Goal: Answer question/provide support: Share knowledge or assist other users

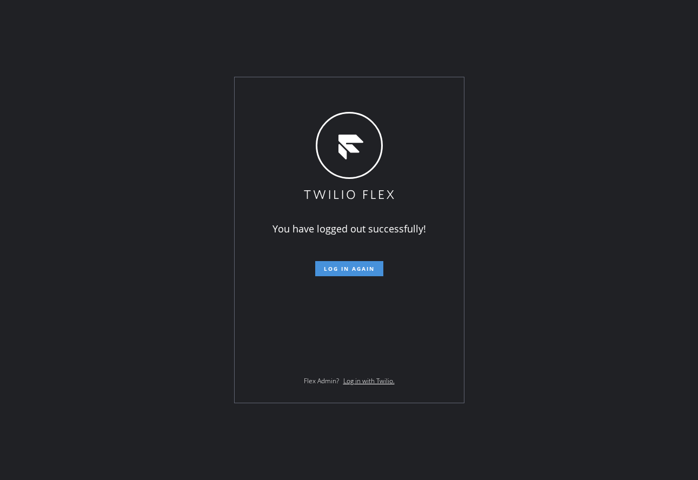
click at [333, 275] on button "Log in again" at bounding box center [349, 268] width 68 height 15
click at [334, 264] on button "Log in again" at bounding box center [349, 268] width 68 height 15
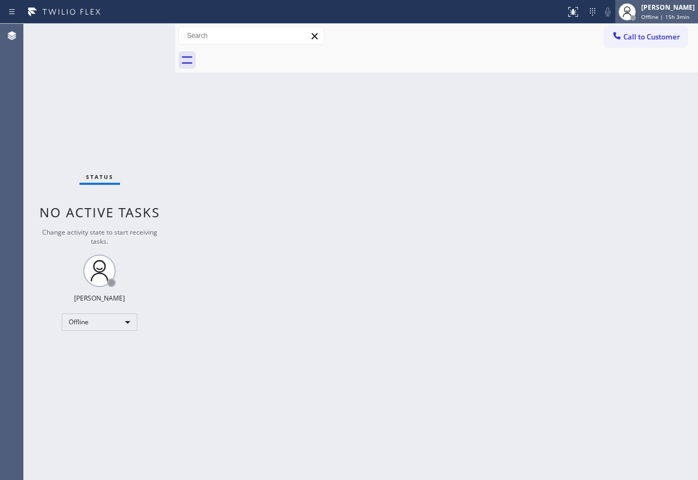
click at [639, 18] on div at bounding box center [627, 12] width 24 height 24
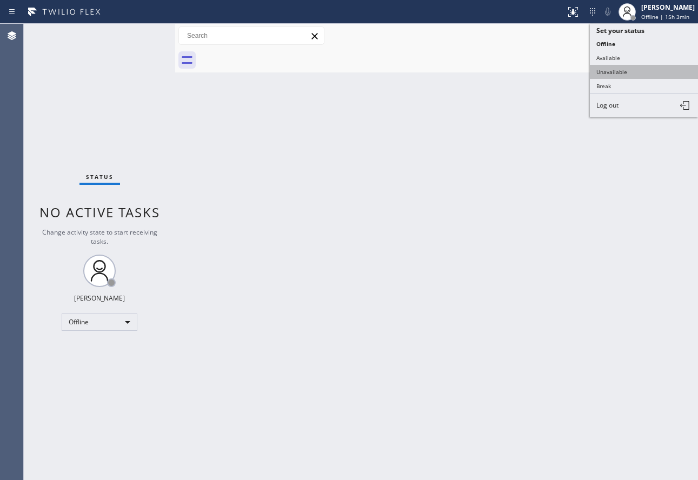
click at [631, 70] on button "Unavailable" at bounding box center [644, 72] width 108 height 14
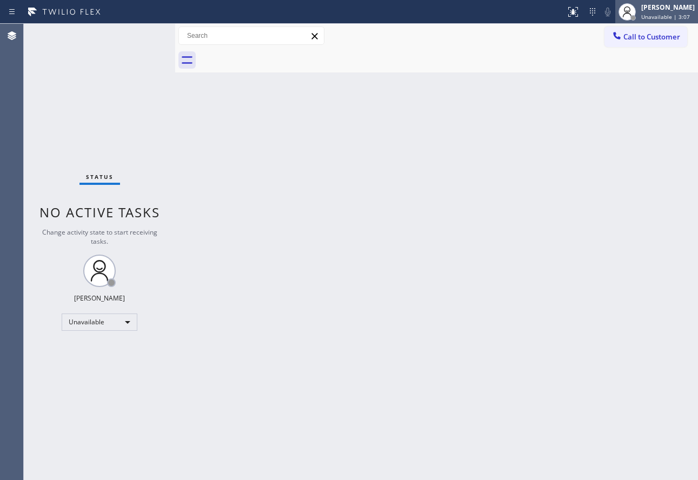
click at [674, 6] on div "[PERSON_NAME]" at bounding box center [668, 7] width 54 height 9
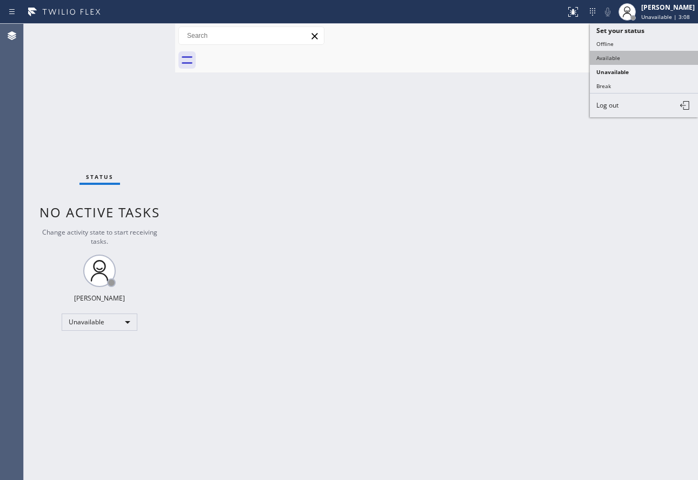
click at [616, 57] on button "Available" at bounding box center [644, 58] width 108 height 14
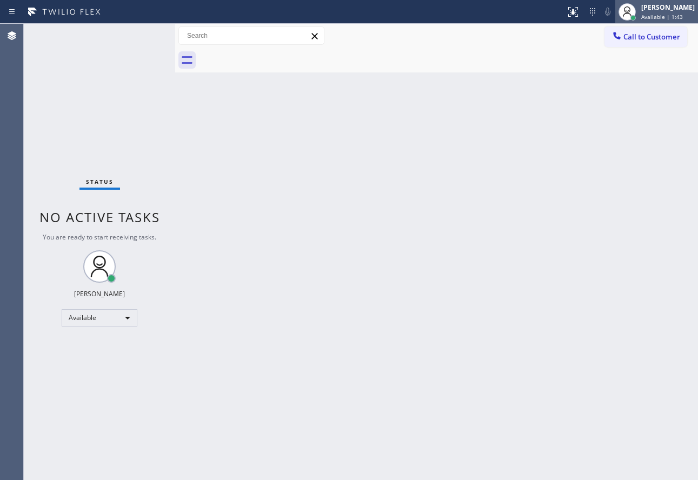
click at [657, 10] on div "[PERSON_NAME]" at bounding box center [668, 7] width 54 height 9
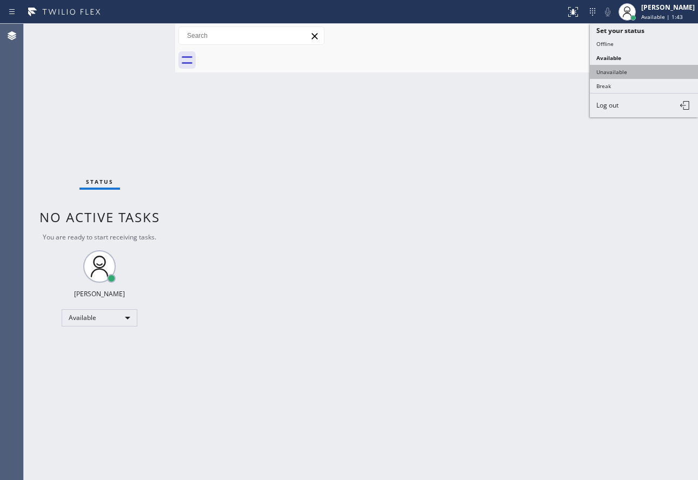
click at [630, 72] on button "Unavailable" at bounding box center [644, 72] width 108 height 14
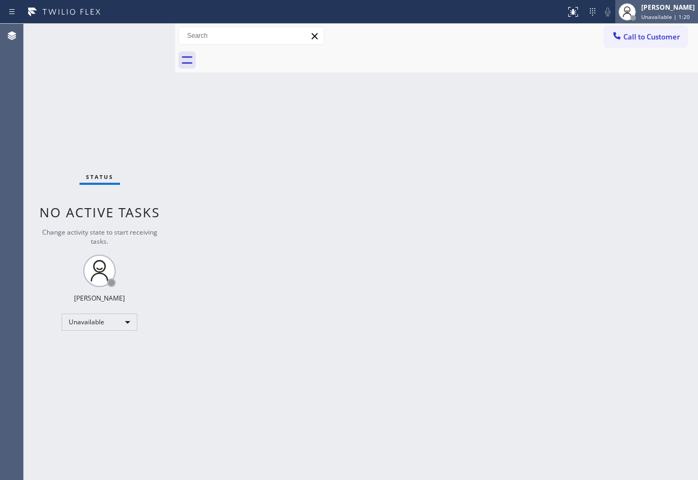
click at [655, 11] on div "[PERSON_NAME]" at bounding box center [668, 7] width 54 height 9
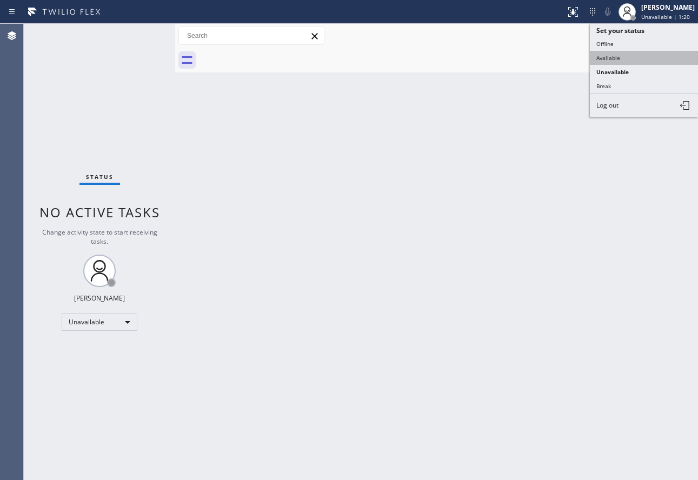
click at [620, 60] on button "Available" at bounding box center [644, 58] width 108 height 14
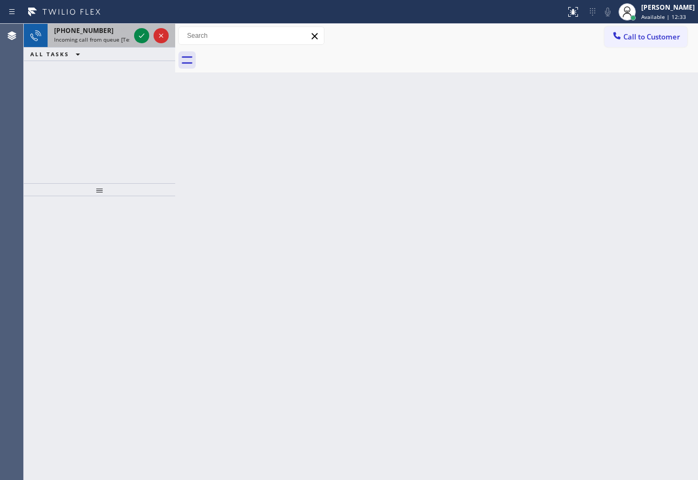
click at [77, 39] on span "Incoming call from queue [Test] All" at bounding box center [99, 40] width 90 height 8
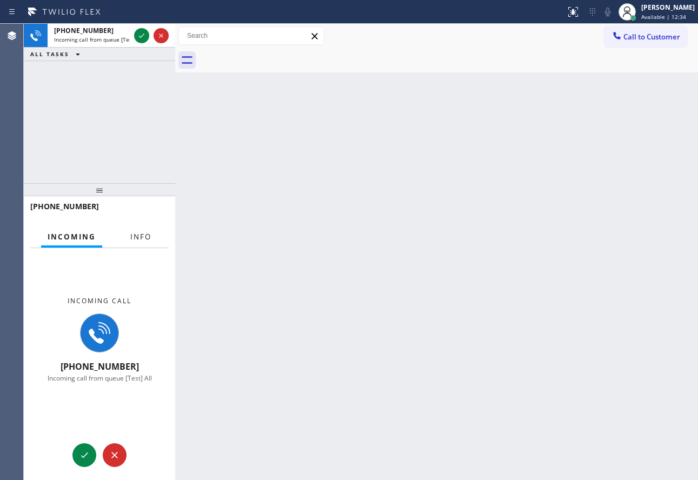
click at [128, 237] on button "Info" at bounding box center [141, 237] width 34 height 21
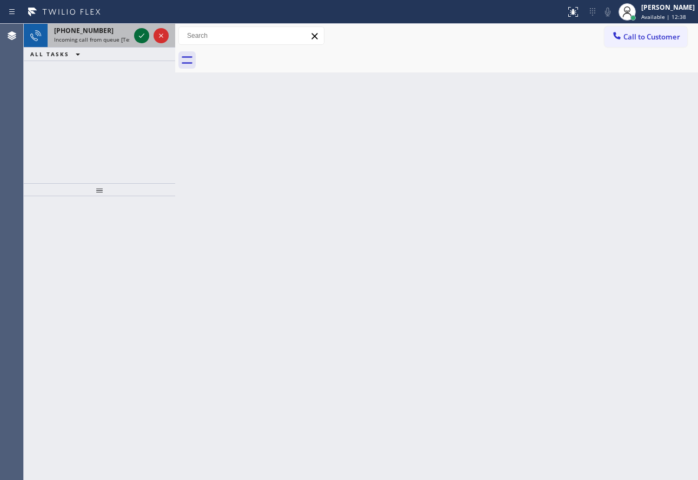
click at [136, 38] on icon at bounding box center [141, 35] width 13 height 13
click at [122, 42] on span "Incoming call from queue [Test] All" at bounding box center [99, 40] width 90 height 8
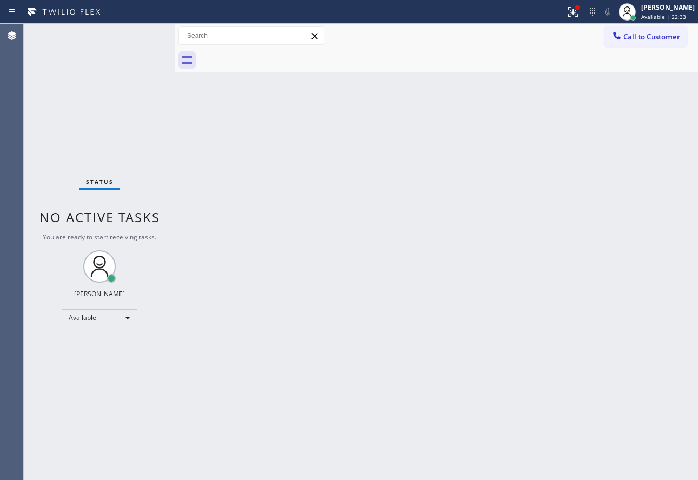
click at [114, 43] on div "Status No active tasks You are ready to start receiving tasks. [PERSON_NAME] Av…" at bounding box center [99, 252] width 151 height 456
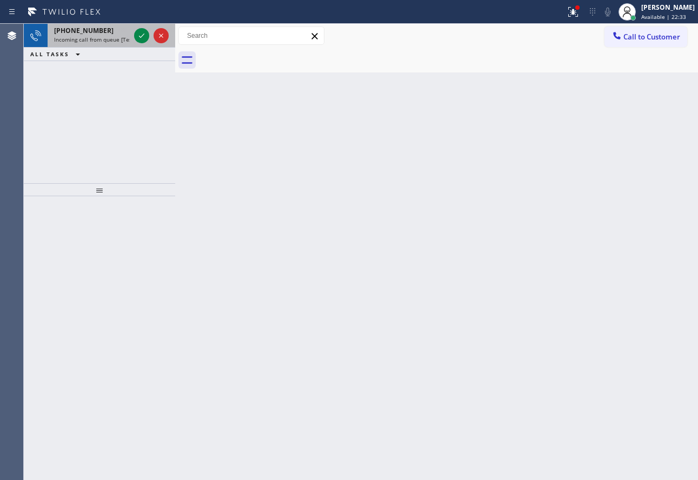
click at [123, 39] on span "Incoming call from queue [Test] All" at bounding box center [99, 40] width 90 height 8
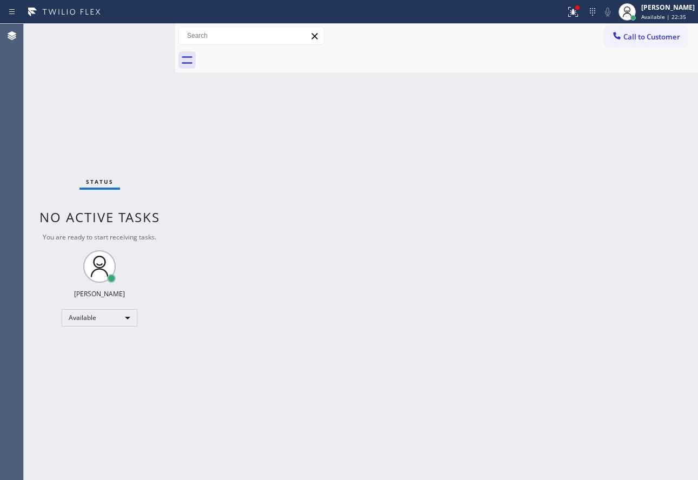
click at [142, 35] on div "Status No active tasks You are ready to start receiving tasks. [PERSON_NAME] Av…" at bounding box center [99, 252] width 151 height 456
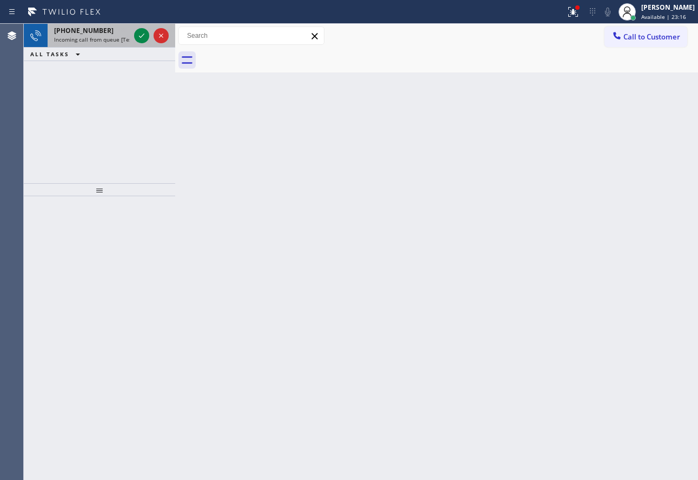
click at [87, 39] on span "Incoming call from queue [Test] All" at bounding box center [99, 40] width 90 height 8
click at [82, 36] on span "Incoming call from queue [Test] All" at bounding box center [99, 40] width 90 height 8
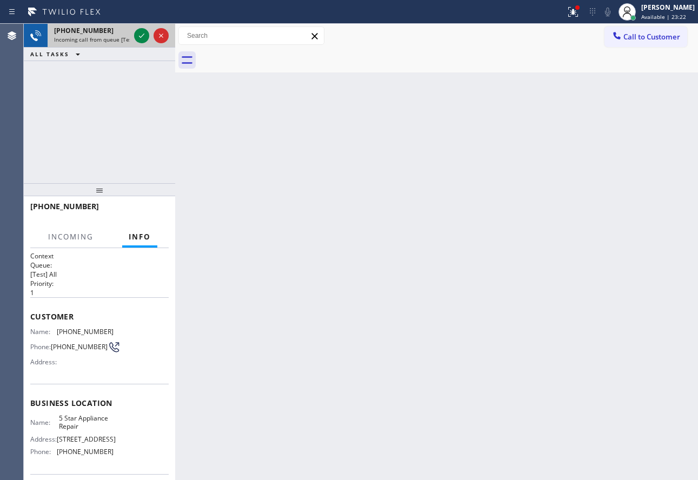
click at [146, 29] on div at bounding box center [151, 36] width 39 height 24
click at [142, 31] on icon at bounding box center [141, 35] width 13 height 13
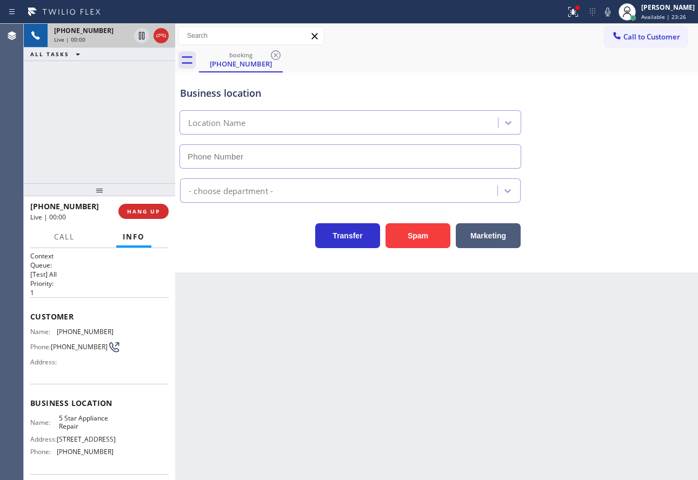
type input "[PHONE_NUMBER]"
drag, startPoint x: 135, startPoint y: 203, endPoint x: 137, endPoint y: 209, distance: 5.8
click at [137, 209] on div "[PHONE_NUMBER] Live | 00:37 HANG UP" at bounding box center [99, 211] width 138 height 28
click at [137, 209] on span "HANG UP" at bounding box center [143, 212] width 33 height 8
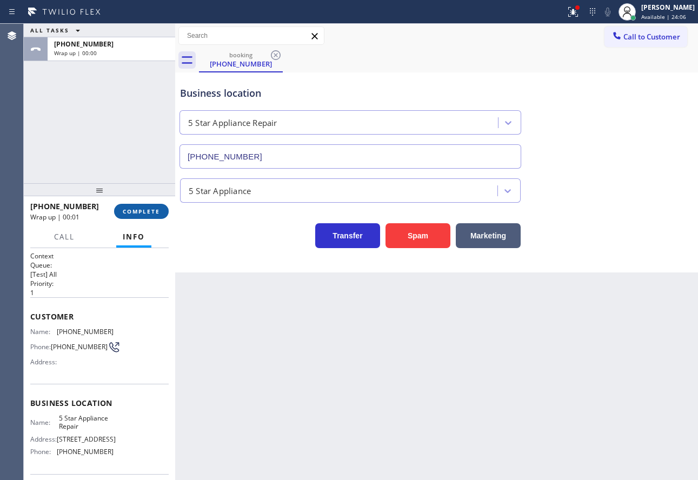
click at [136, 207] on button "COMPLETE" at bounding box center [141, 211] width 55 height 15
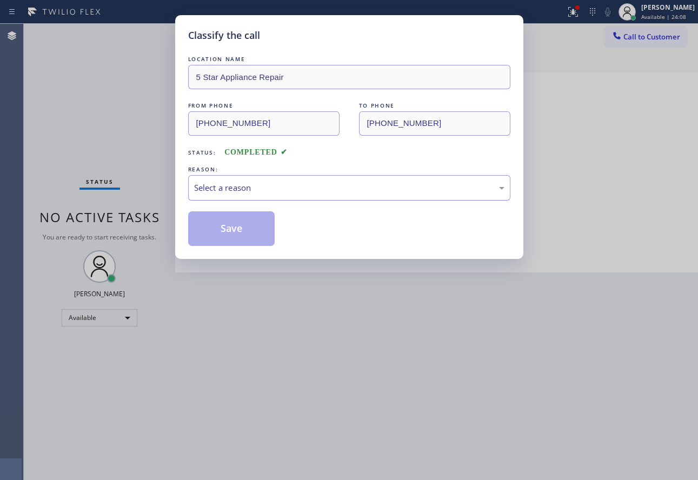
click at [256, 182] on div "Select a reason" at bounding box center [349, 188] width 310 height 12
click at [244, 235] on button "Save" at bounding box center [231, 228] width 87 height 35
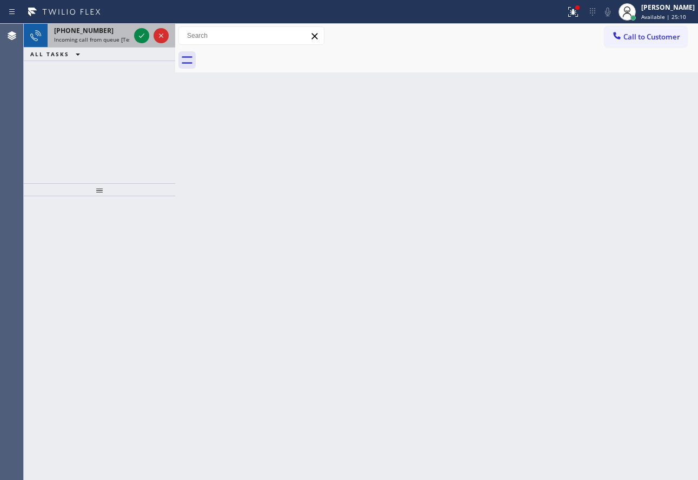
click at [115, 38] on span "Incoming call from queue [Test] All" at bounding box center [99, 40] width 90 height 8
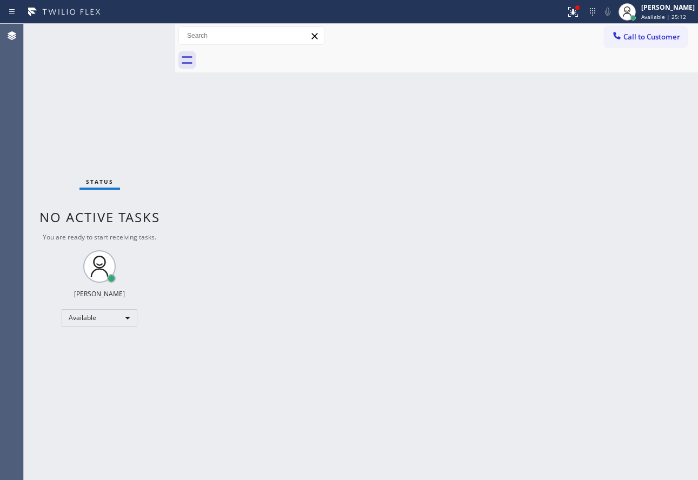
click at [139, 38] on div "Status No active tasks You are ready to start receiving tasks. [PERSON_NAME] Av…" at bounding box center [99, 252] width 151 height 456
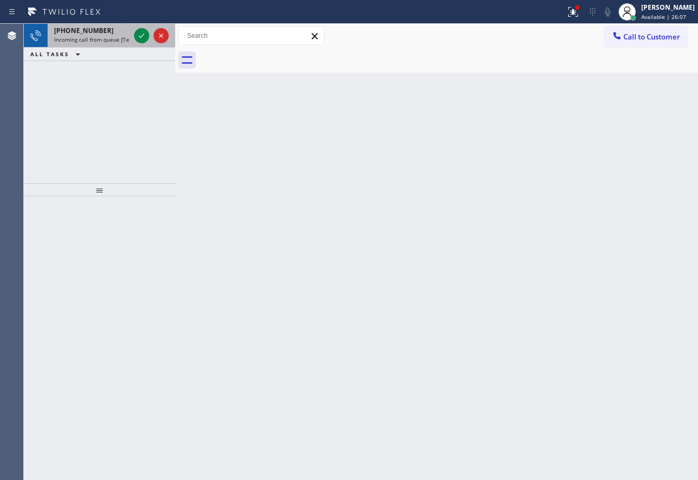
click at [71, 38] on span "Incoming call from queue [Test] All" at bounding box center [99, 40] width 90 height 8
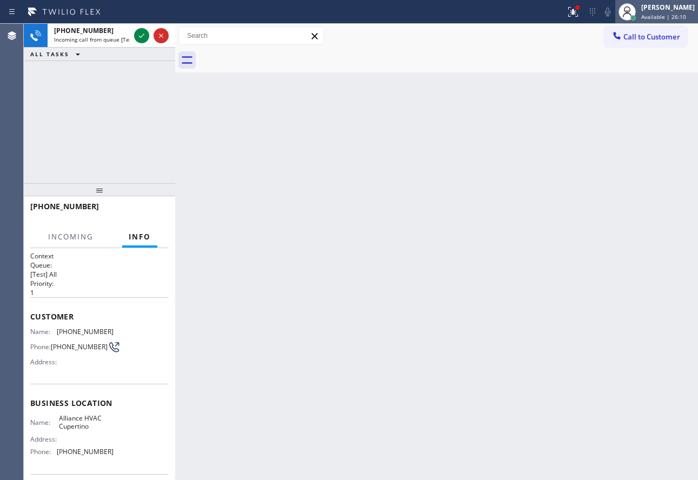
click at [695, 13] on div "[PERSON_NAME] Available | 26:10" at bounding box center [668, 11] width 59 height 19
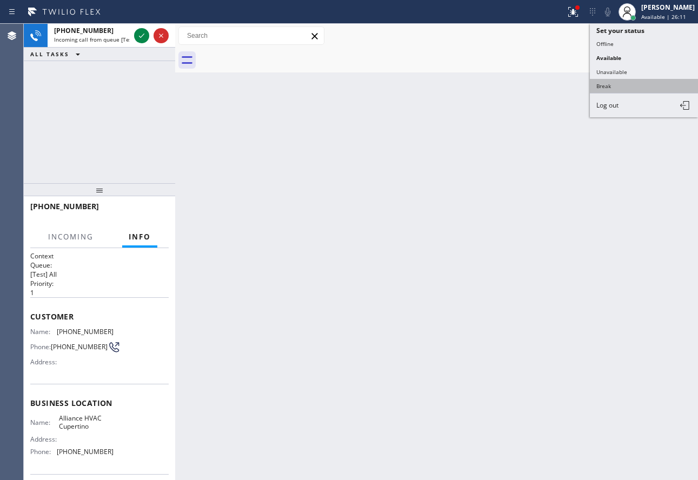
click at [615, 87] on button "Break" at bounding box center [644, 86] width 108 height 14
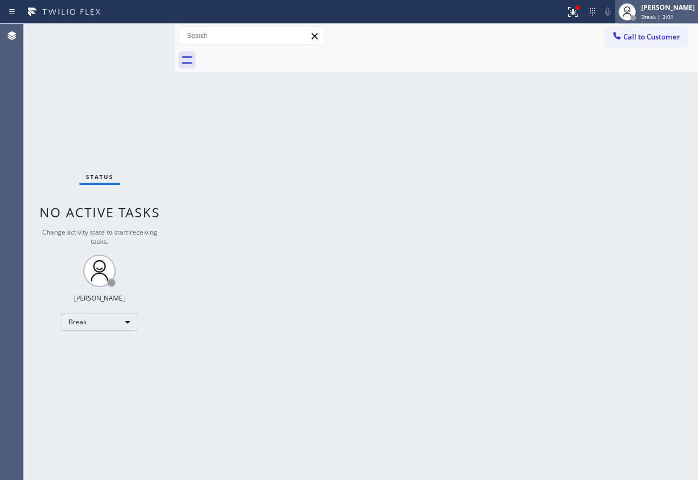
click at [659, 11] on div "[PERSON_NAME]" at bounding box center [668, 7] width 54 height 9
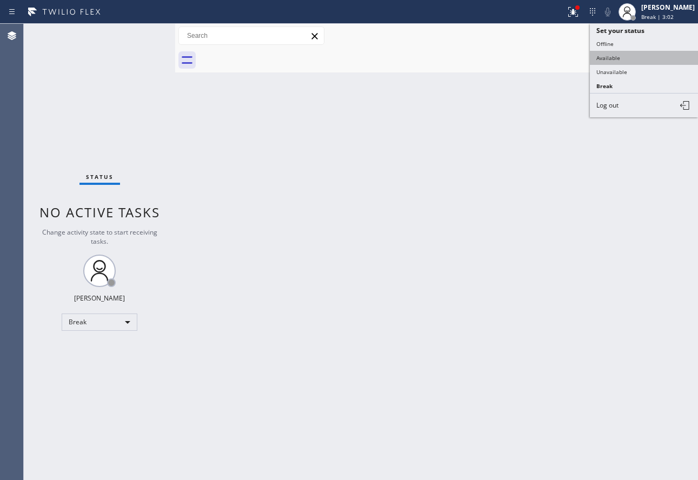
click at [632, 59] on button "Available" at bounding box center [644, 58] width 108 height 14
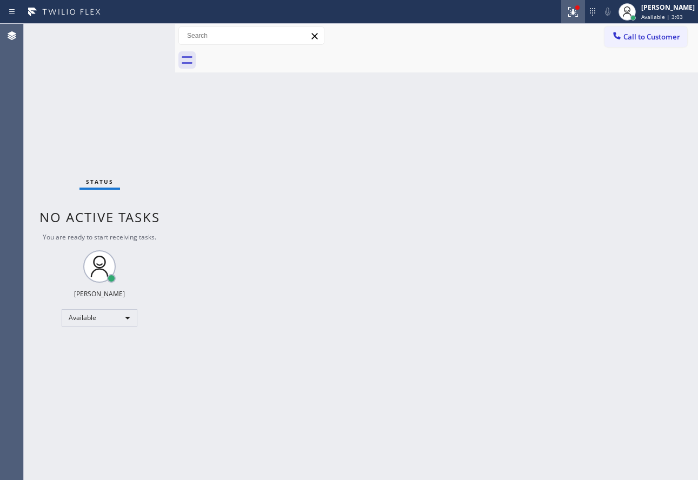
click at [580, 15] on icon at bounding box center [573, 11] width 13 height 13
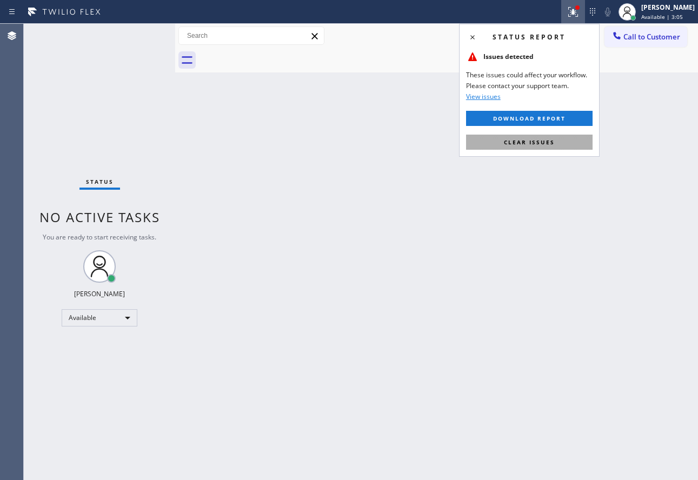
click at [520, 147] on button "Clear issues" at bounding box center [529, 142] width 127 height 15
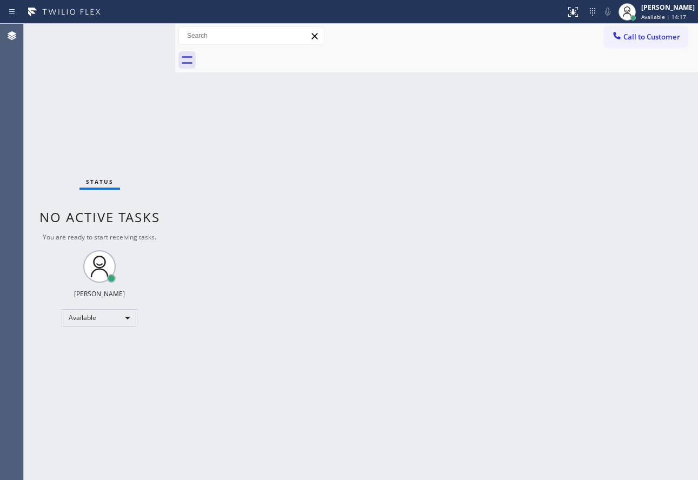
click at [116, 28] on div "Status No active tasks You are ready to start receiving tasks. [PERSON_NAME] Av…" at bounding box center [99, 252] width 151 height 456
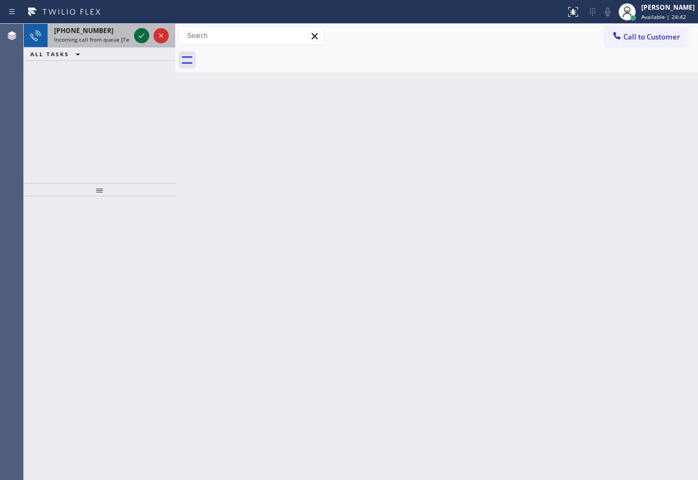
click at [142, 37] on icon at bounding box center [141, 36] width 5 height 4
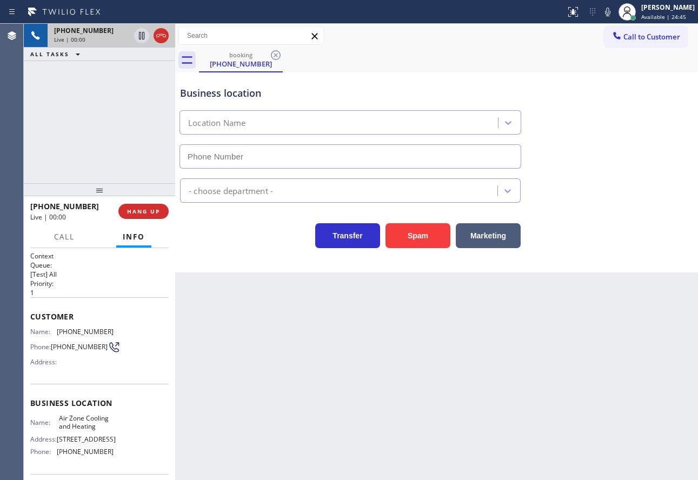
type input "[PHONE_NUMBER]"
click at [135, 213] on span "HANG UP" at bounding box center [143, 212] width 33 height 8
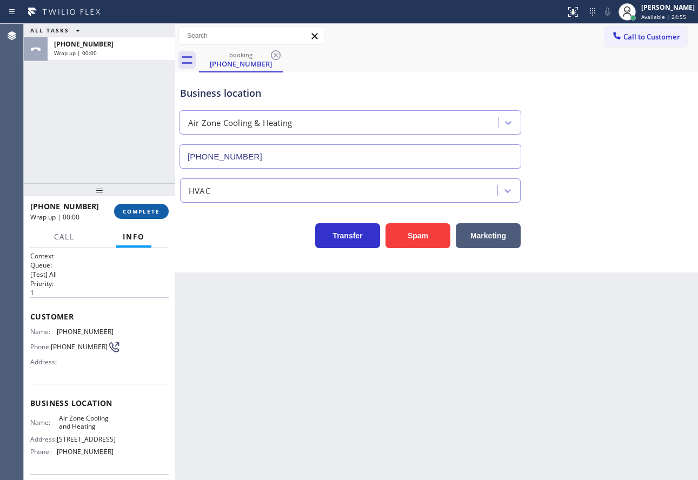
click at [136, 211] on span "COMPLETE" at bounding box center [141, 212] width 37 height 8
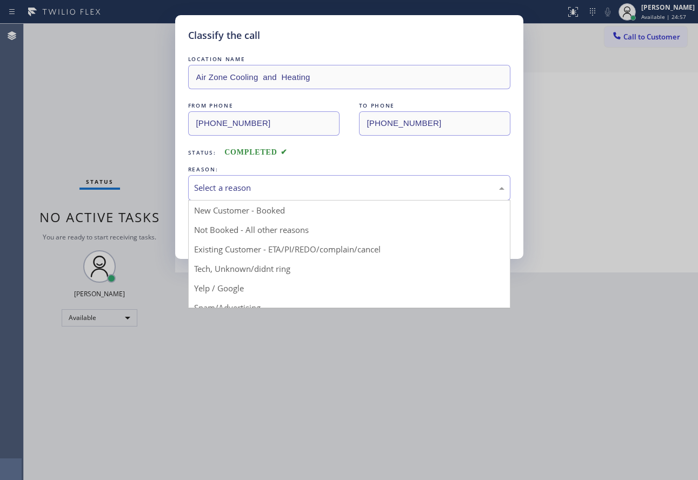
click at [260, 194] on div "Select a reason" at bounding box center [349, 187] width 322 height 25
drag, startPoint x: 251, startPoint y: 303, endPoint x: 236, endPoint y: 224, distance: 79.9
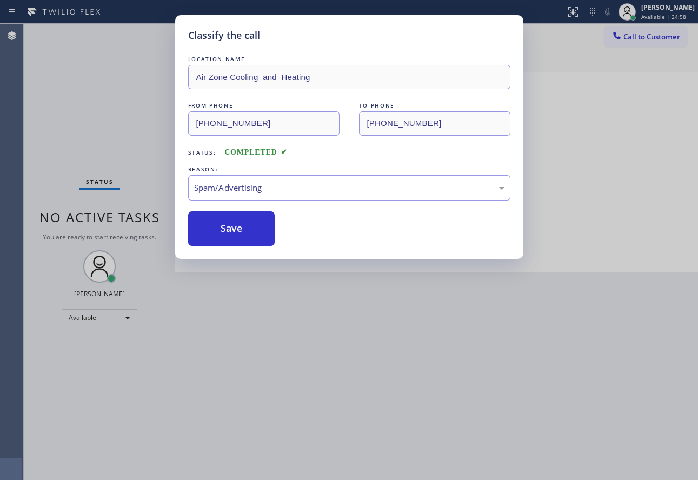
click at [230, 207] on div "LOCATION NAME Air Zone Cooling and Heating FROM PHONE [PHONE_NUMBER] TO PHONE […" at bounding box center [349, 150] width 322 height 193
click at [231, 226] on button "Save" at bounding box center [231, 228] width 87 height 35
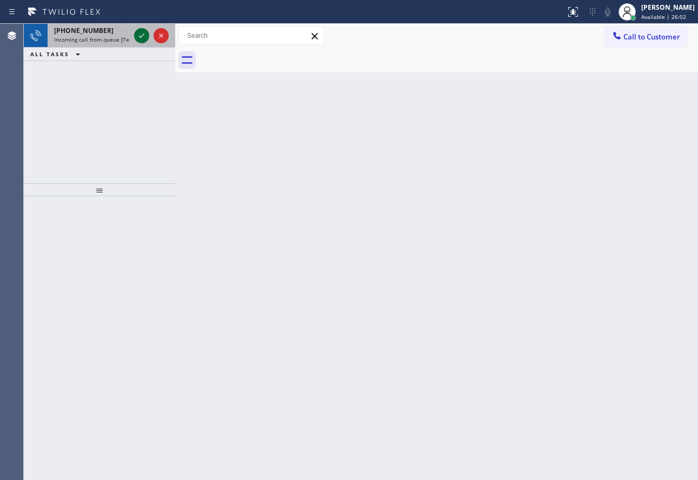
click at [141, 35] on icon at bounding box center [141, 35] width 13 height 13
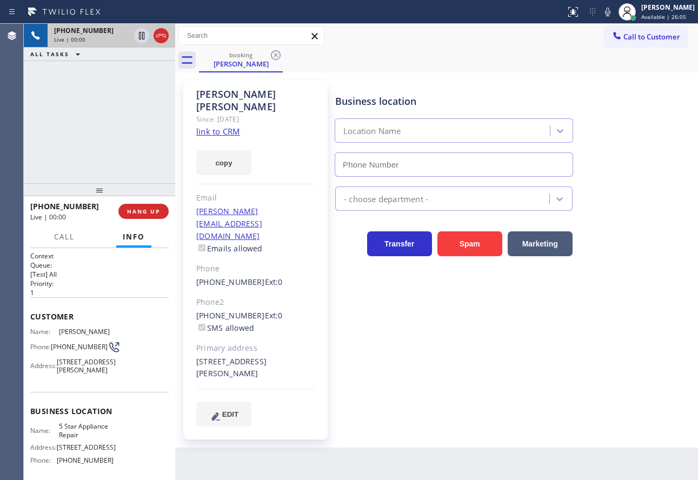
type input "[PHONE_NUMBER]"
click at [206, 126] on link "link to CRM" at bounding box center [218, 131] width 44 height 11
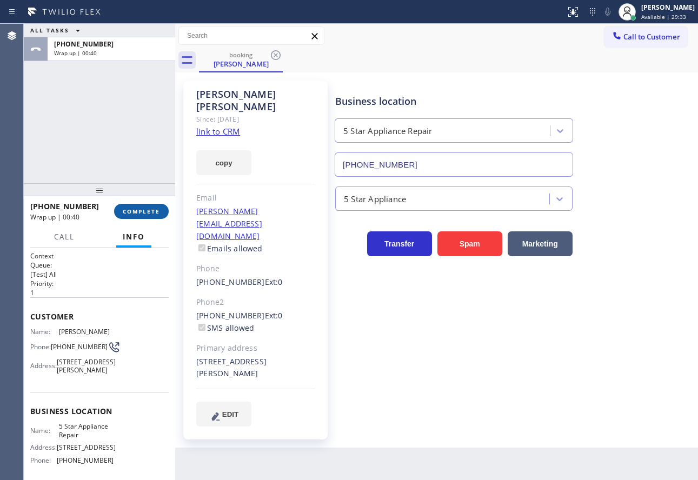
click at [141, 215] on span "COMPLETE" at bounding box center [141, 212] width 37 height 8
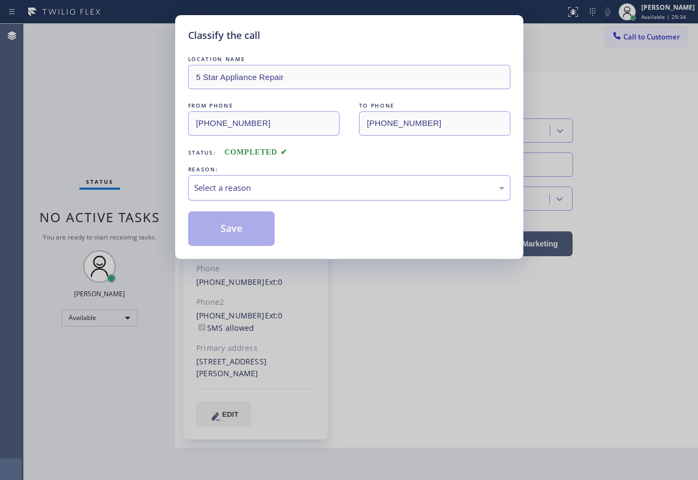
click at [301, 195] on div "Select a reason" at bounding box center [349, 187] width 322 height 25
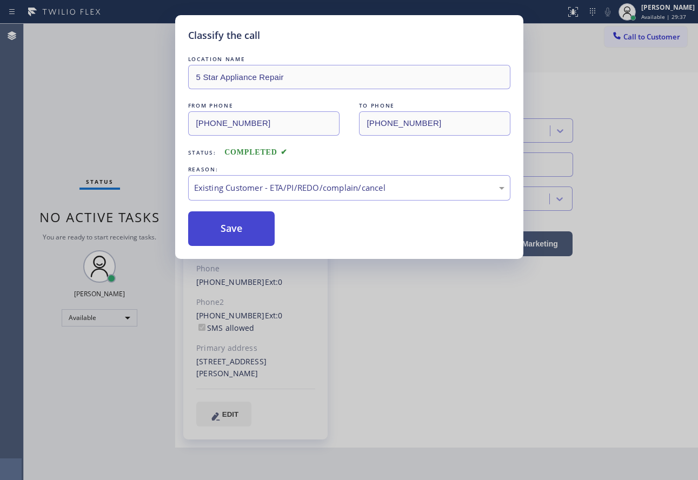
click at [237, 231] on button "Save" at bounding box center [231, 228] width 87 height 35
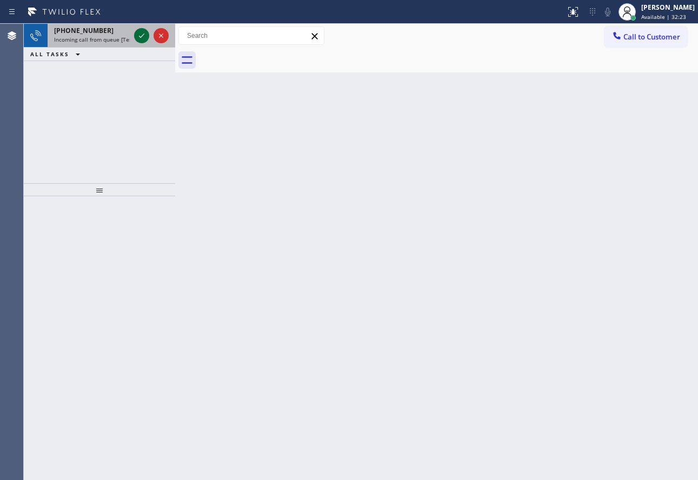
click at [143, 36] on icon at bounding box center [141, 35] width 13 height 13
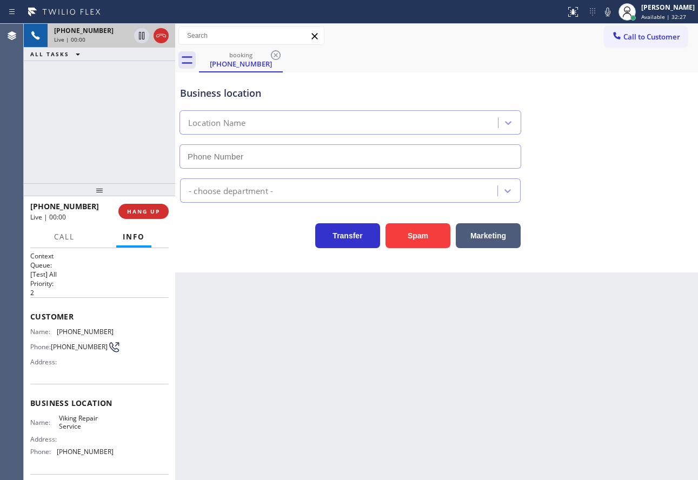
type input "[PHONE_NUMBER]"
click at [611, 11] on icon at bounding box center [607, 12] width 5 height 9
click at [614, 11] on icon at bounding box center [607, 11] width 13 height 13
click at [611, 11] on icon at bounding box center [607, 12] width 5 height 9
click at [137, 34] on icon at bounding box center [141, 35] width 13 height 13
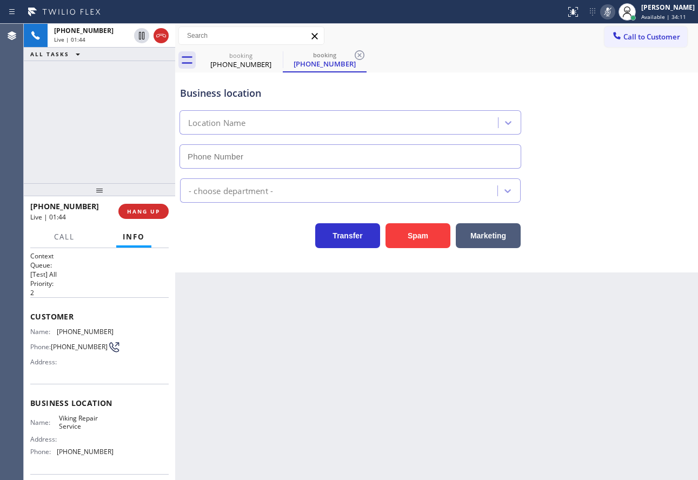
type input "[PHONE_NUMBER]"
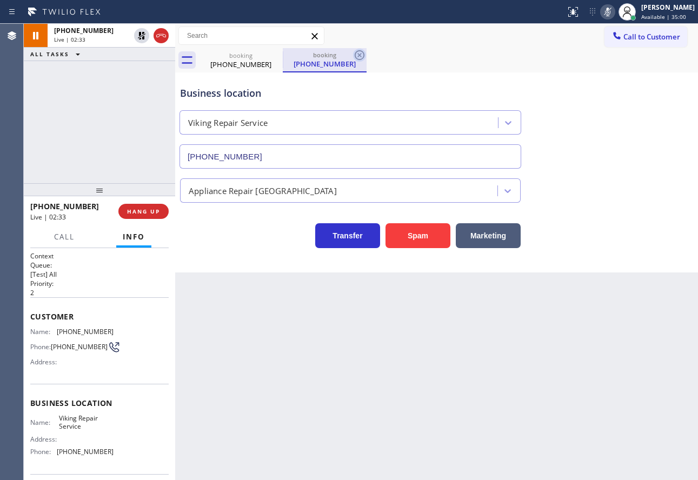
click at [363, 55] on icon at bounding box center [359, 55] width 13 height 13
click at [77, 332] on span "[PHONE_NUMBER]" at bounding box center [85, 332] width 57 height 8
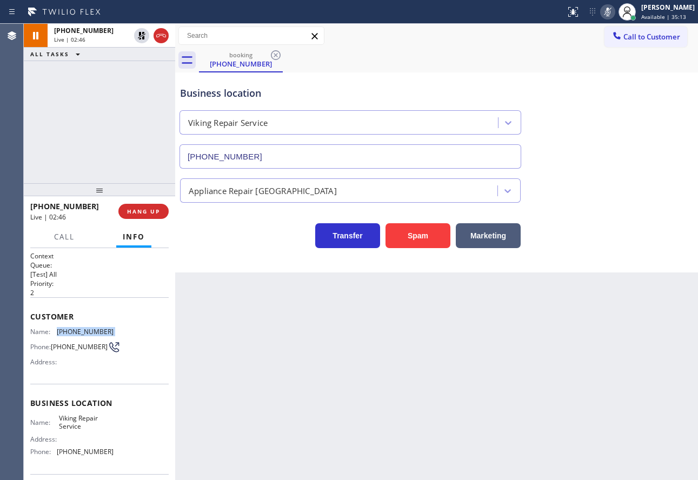
click at [77, 332] on span "[PHONE_NUMBER]" at bounding box center [85, 332] width 57 height 8
copy span "[PHONE_NUMBER]"
click at [614, 6] on icon at bounding box center [607, 11] width 13 height 13
click at [145, 37] on icon at bounding box center [141, 35] width 13 height 13
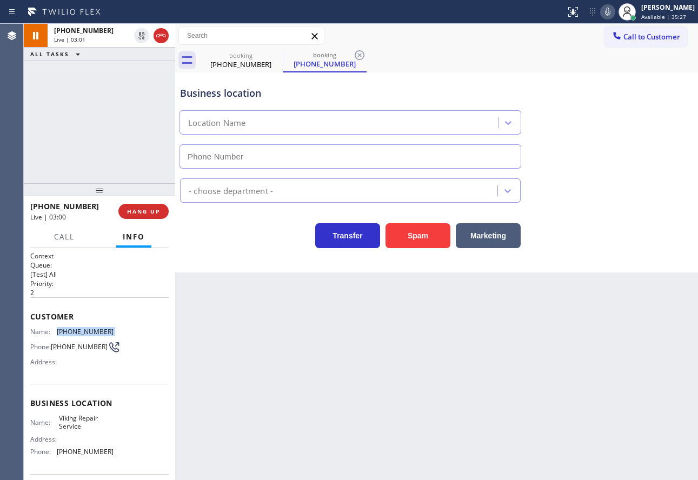
type input "[PHONE_NUMBER]"
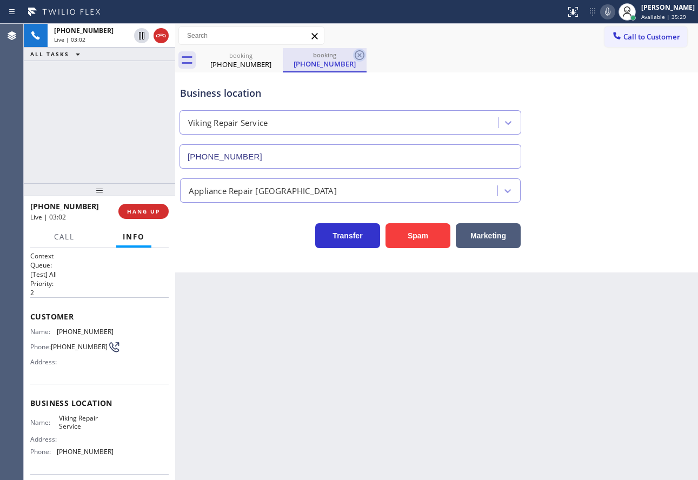
click at [362, 55] on icon at bounding box center [359, 55] width 13 height 13
drag, startPoint x: 420, startPoint y: 82, endPoint x: 429, endPoint y: 29, distance: 53.9
click at [420, 81] on div "Business location Viking Repair Service [PHONE_NUMBER]" at bounding box center [350, 122] width 345 height 94
click at [92, 456] on span "[PHONE_NUMBER]" at bounding box center [85, 452] width 57 height 8
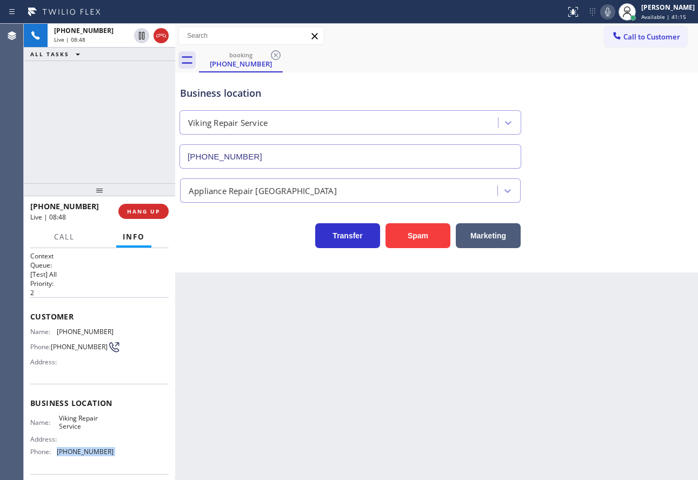
click at [92, 456] on span "[PHONE_NUMBER]" at bounding box center [85, 452] width 57 height 8
copy span "[PHONE_NUMBER]"
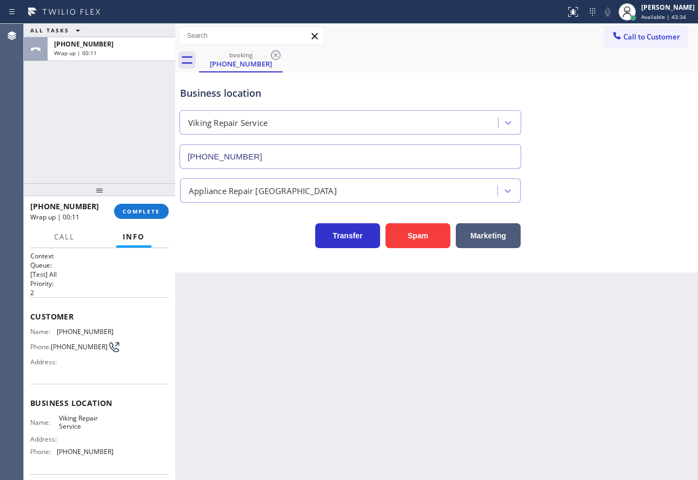
click at [85, 425] on span "Viking Repair Service" at bounding box center [86, 422] width 54 height 17
copy span "Viking Repair Service"
click at [141, 214] on span "COMPLETE" at bounding box center [141, 212] width 37 height 8
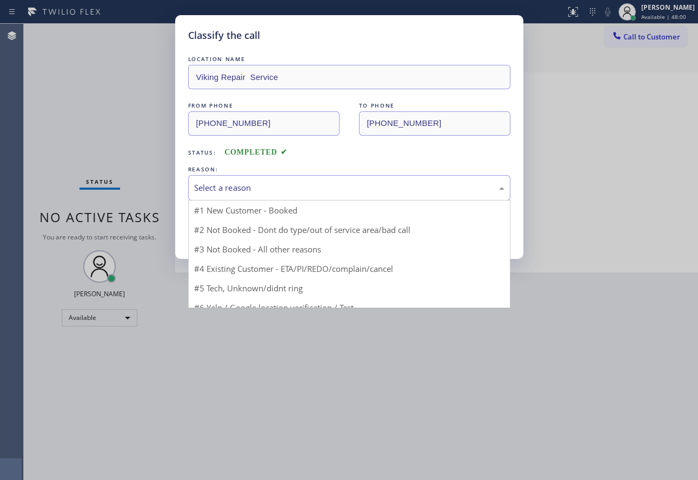
click at [256, 192] on div "Select a reason" at bounding box center [349, 188] width 310 height 12
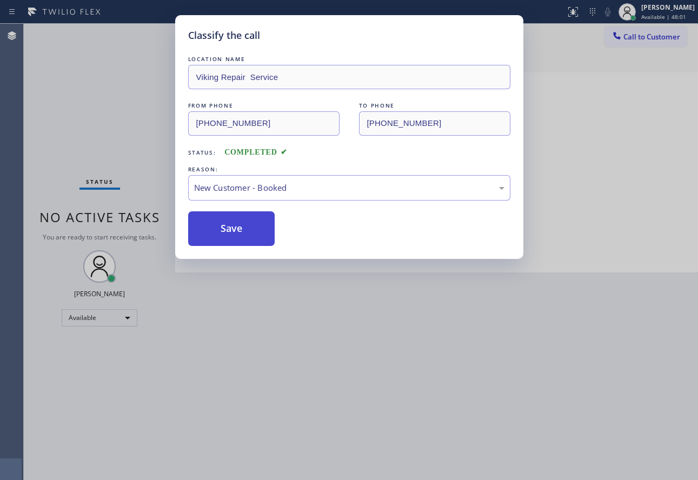
click at [233, 227] on button "Save" at bounding box center [231, 228] width 87 height 35
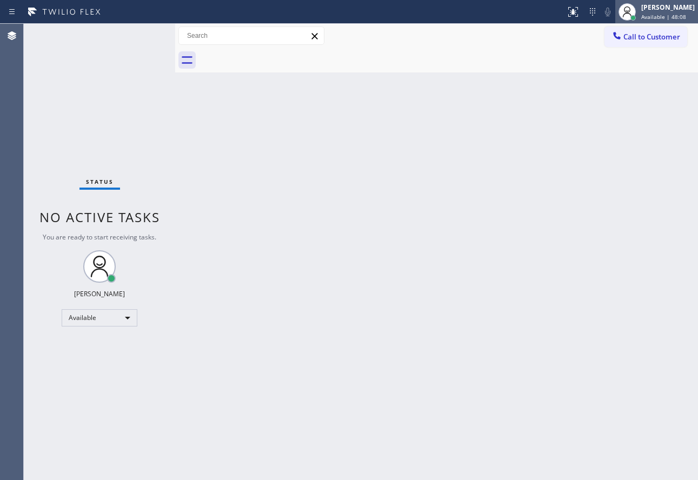
click at [656, 9] on div "[PERSON_NAME]" at bounding box center [668, 7] width 54 height 9
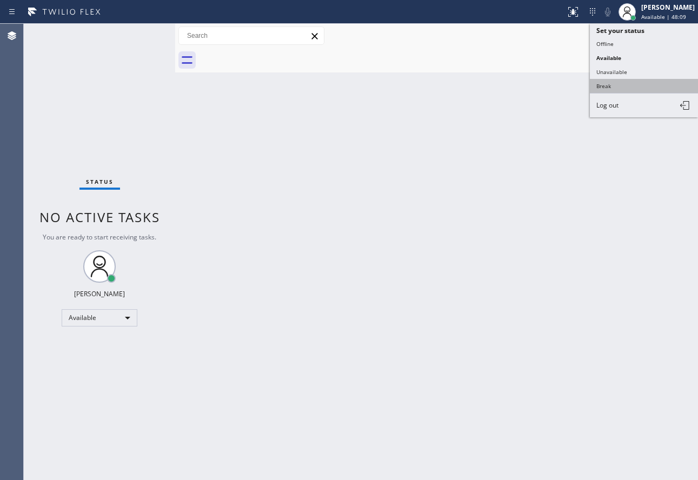
click at [625, 87] on button "Break" at bounding box center [644, 86] width 108 height 14
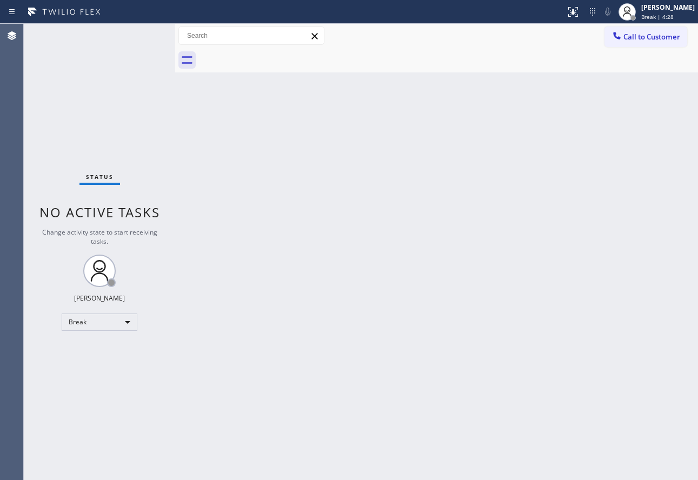
click at [163, 148] on div "Status No active tasks Change activity state to start receiving tasks. [PERSON_…" at bounding box center [99, 252] width 151 height 456
click at [296, 249] on div "Back to Dashboard Change Sender ID Customers Technicians Select a contact Outbo…" at bounding box center [436, 252] width 523 height 456
click at [665, 14] on span "Break | 14:22" at bounding box center [659, 17] width 36 height 8
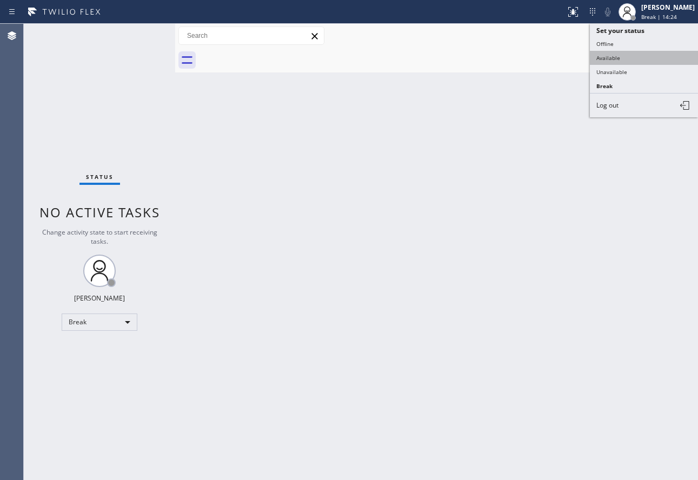
click at [630, 55] on button "Available" at bounding box center [644, 58] width 108 height 14
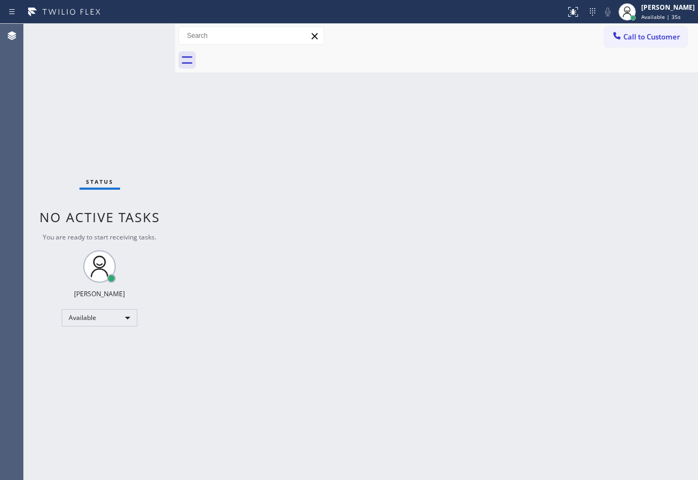
click at [91, 40] on div "Status No active tasks You are ready to start receiving tasks. [PERSON_NAME] Av…" at bounding box center [99, 252] width 151 height 456
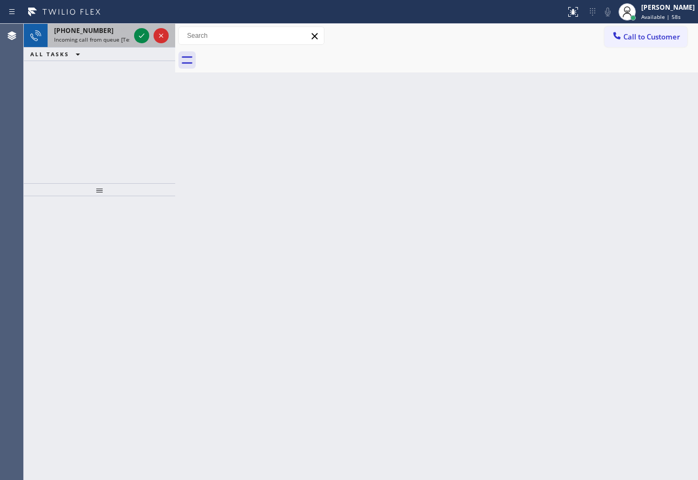
click at [99, 42] on span "Incoming call from queue [Test] All" at bounding box center [99, 40] width 90 height 8
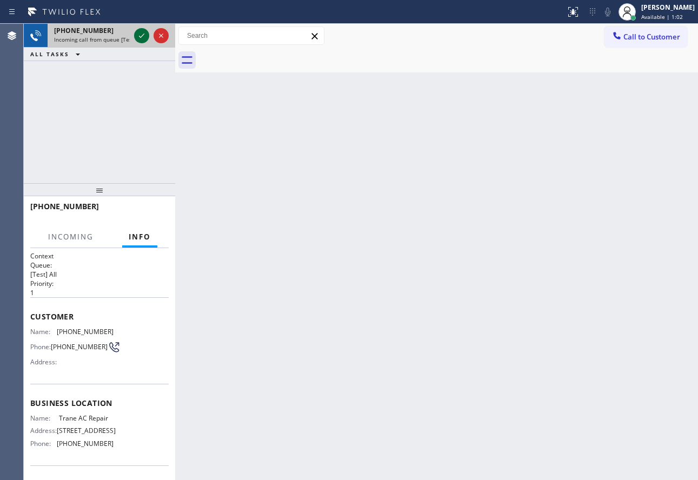
click at [142, 36] on icon at bounding box center [141, 36] width 5 height 4
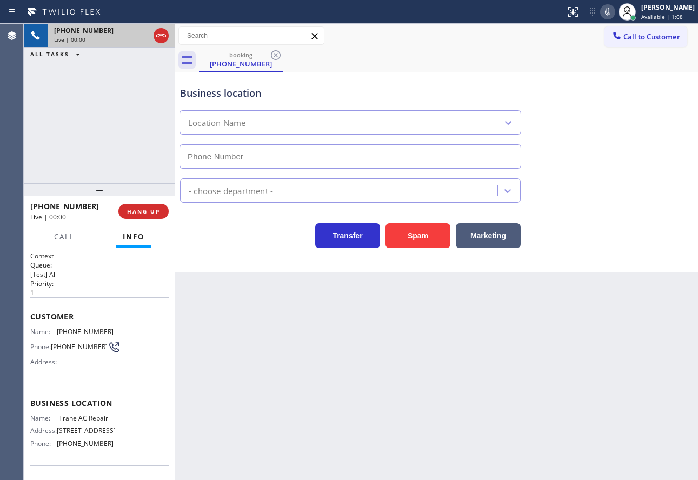
type input "[PHONE_NUMBER]"
click at [614, 15] on icon at bounding box center [607, 11] width 13 height 13
click at [614, 12] on icon at bounding box center [607, 11] width 13 height 13
click at [611, 12] on icon at bounding box center [607, 12] width 5 height 9
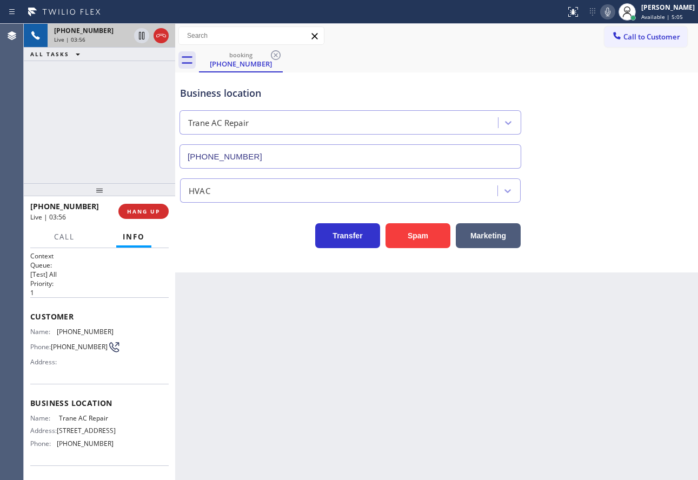
click at [614, 11] on icon at bounding box center [607, 11] width 13 height 13
click at [140, 34] on icon at bounding box center [141, 36] width 5 height 8
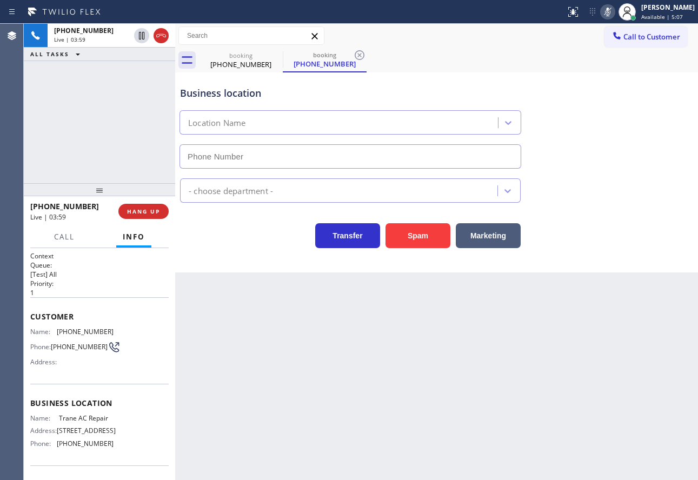
type input "[PHONE_NUMBER]"
click at [95, 328] on span "[PHONE_NUMBER]" at bounding box center [85, 332] width 57 height 8
copy span "[PHONE_NUMBER]"
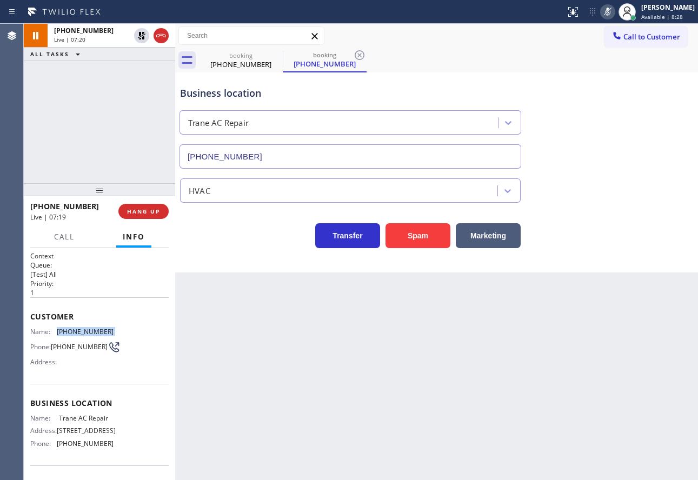
click at [611, 12] on icon at bounding box center [607, 12] width 5 height 9
click at [143, 33] on icon at bounding box center [142, 36] width 8 height 8
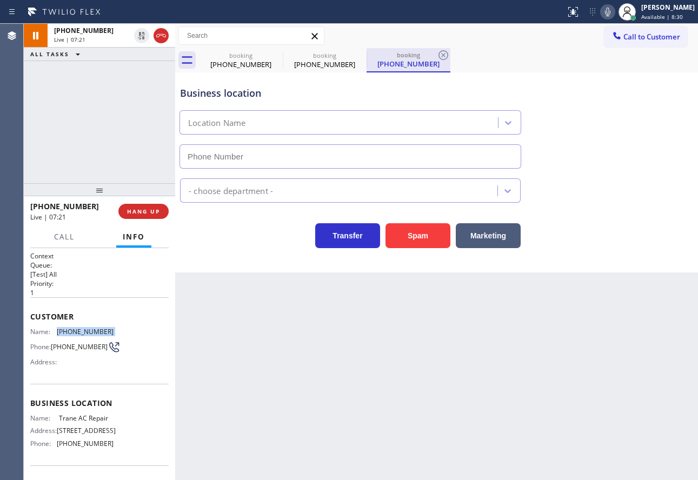
type input "[PHONE_NUMBER]"
click at [446, 56] on icon at bounding box center [443, 55] width 13 height 13
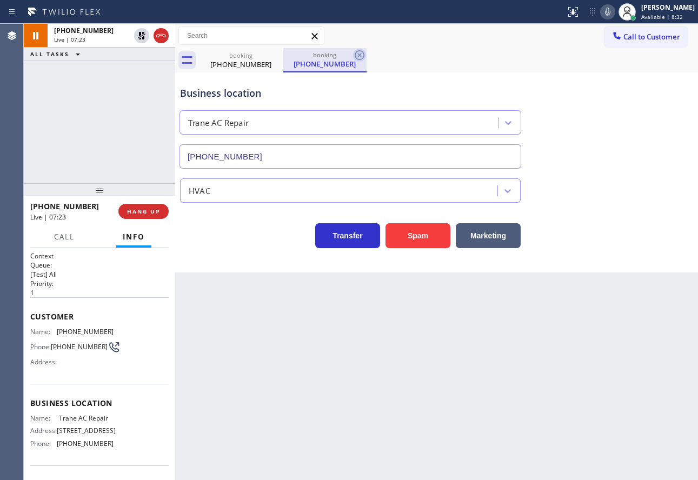
click at [357, 55] on icon at bounding box center [359, 55] width 13 height 13
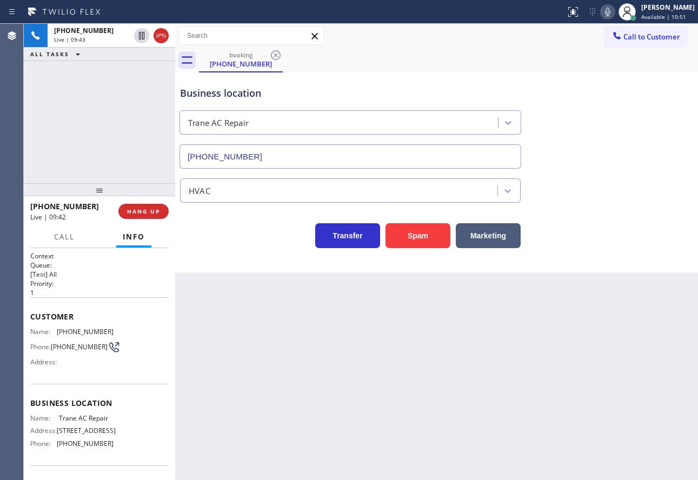
click at [90, 447] on span "[PHONE_NUMBER]" at bounding box center [85, 444] width 57 height 8
copy span "[PHONE_NUMBER]"
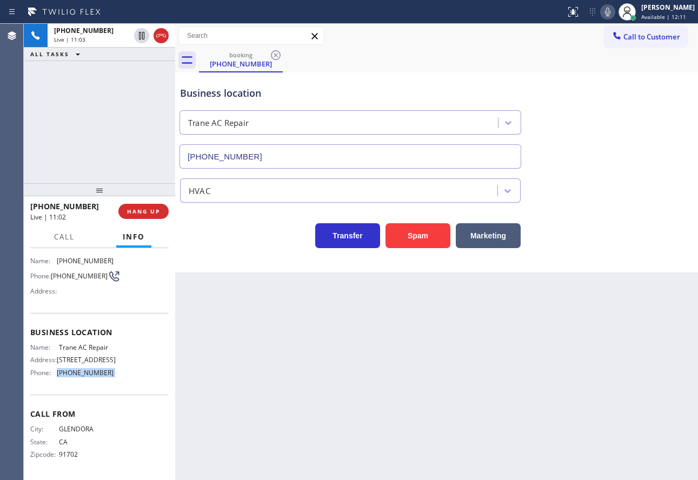
scroll to position [75, 0]
copy span "[PHONE_NUMBER]"
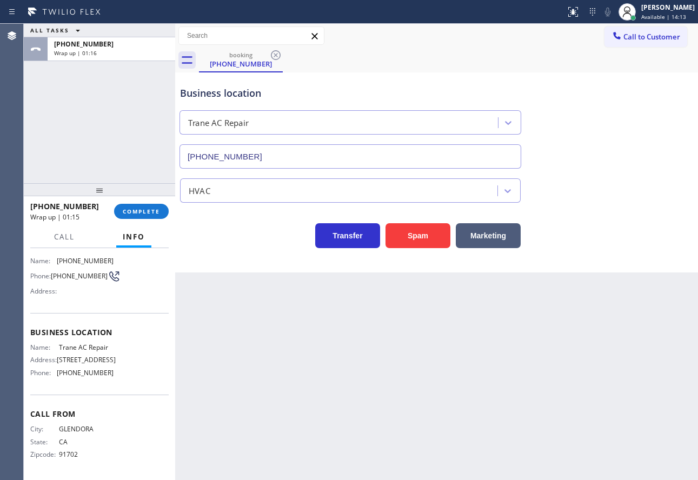
click at [102, 349] on span "Trane AC Repair" at bounding box center [86, 347] width 54 height 8
copy span "Trane AC Repair"
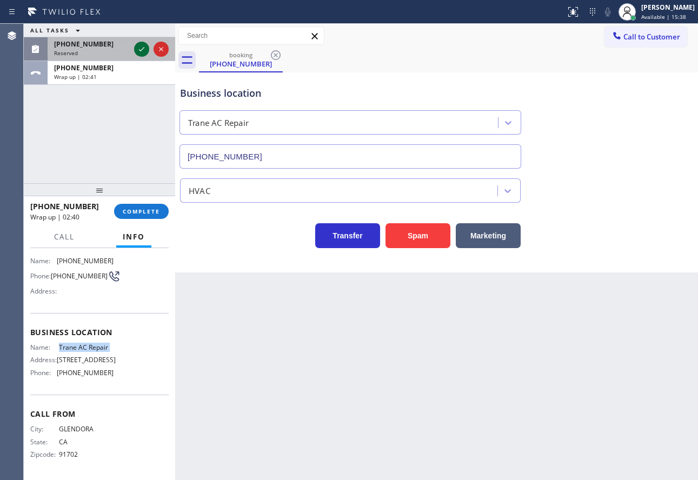
click at [138, 52] on icon at bounding box center [141, 49] width 13 height 13
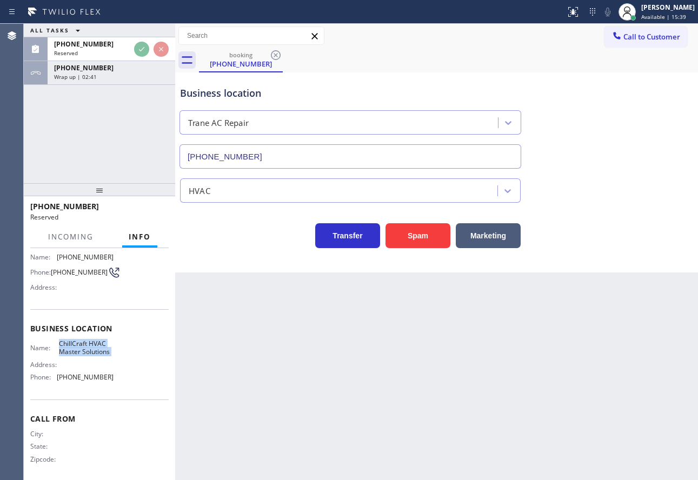
scroll to position [84, 0]
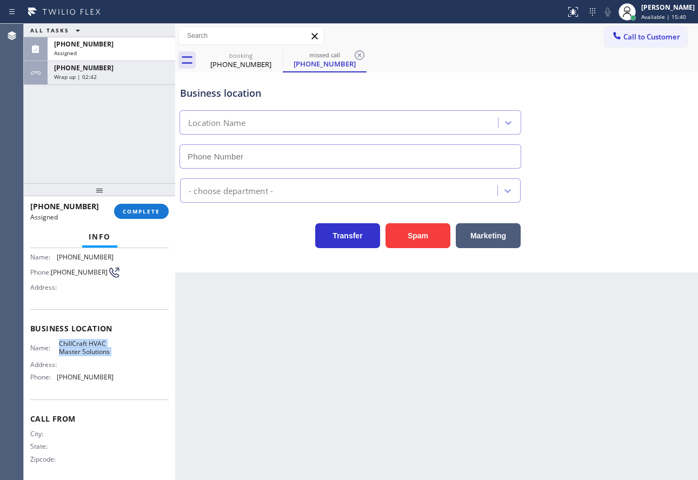
type input "[PHONE_NUMBER]"
click at [139, 375] on div "Name: ChillCraft HVAC Master Solutions Address: Phone: [PHONE_NUMBER]" at bounding box center [99, 363] width 138 height 47
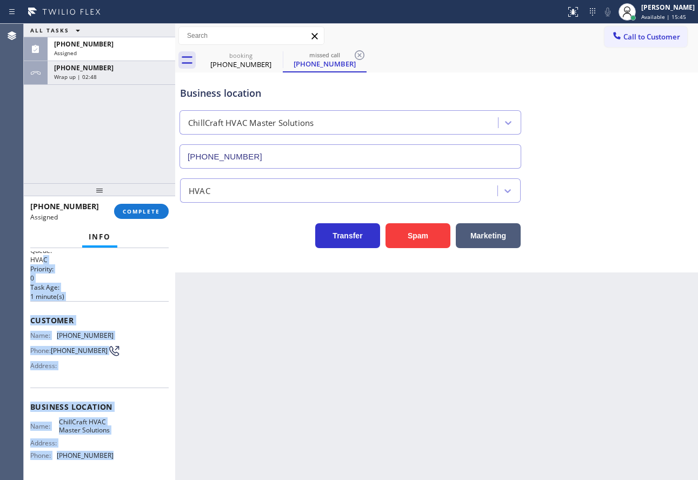
scroll to position [0, 0]
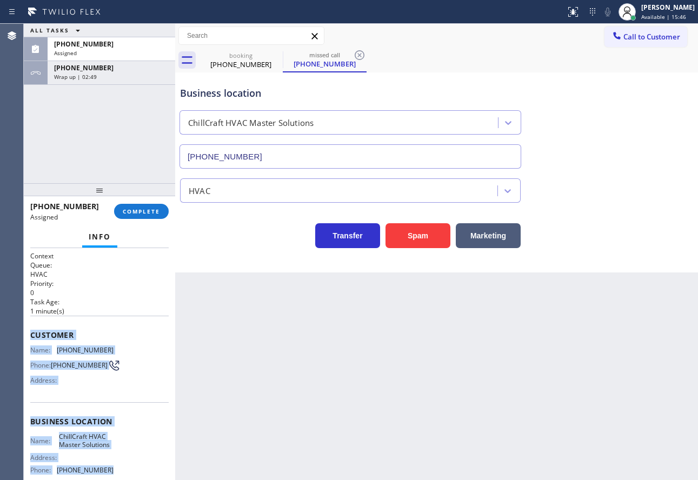
drag, startPoint x: 107, startPoint y: 382, endPoint x: 24, endPoint y: 324, distance: 101.3
click at [24, 324] on div "Context Queue: HVAC Priority: 0 Task Age: [DEMOGRAPHIC_DATA] minute(s) Customer…" at bounding box center [99, 364] width 151 height 232
copy div "Customer Name: [PHONE_NUMBER] Phone: [PHONE_NUMBER] Address: Business location …"
click at [141, 212] on span "COMPLETE" at bounding box center [141, 212] width 37 height 8
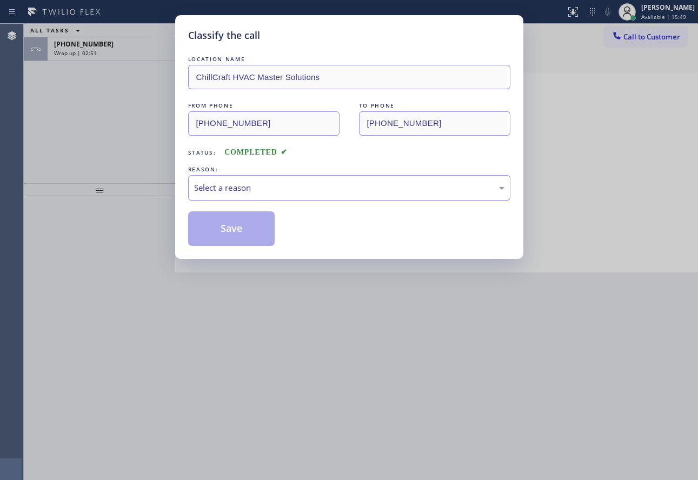
click at [281, 183] on div "Select a reason" at bounding box center [349, 188] width 310 height 12
click at [217, 234] on button "Save" at bounding box center [231, 228] width 87 height 35
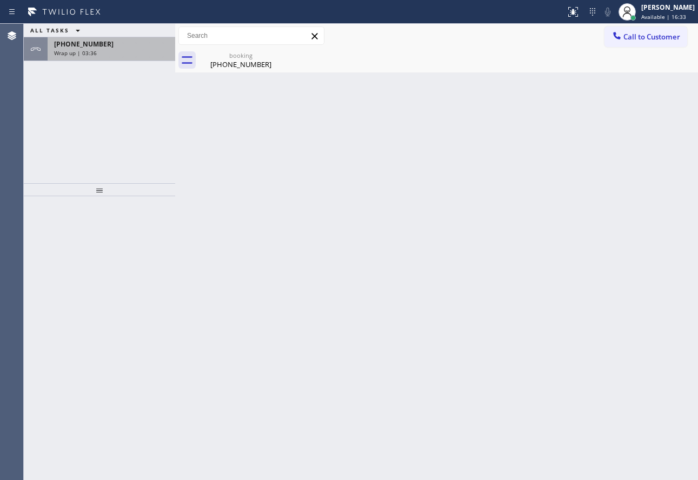
click at [128, 51] on div "Wrap up | 03:36" at bounding box center [111, 53] width 115 height 8
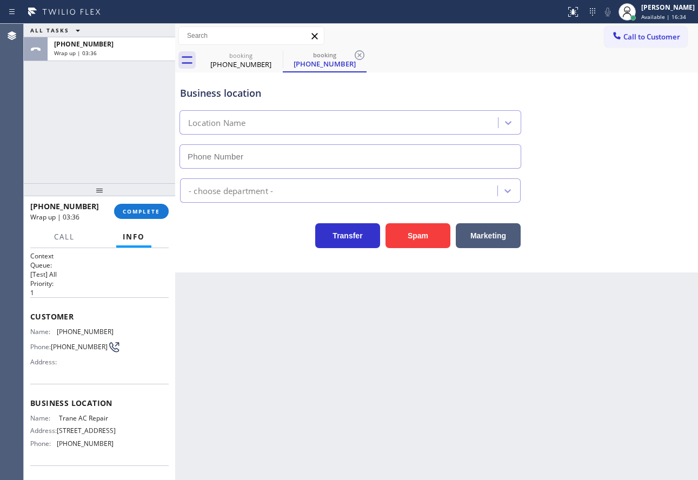
type input "[PHONE_NUMBER]"
click at [363, 56] on icon at bounding box center [359, 55] width 13 height 13
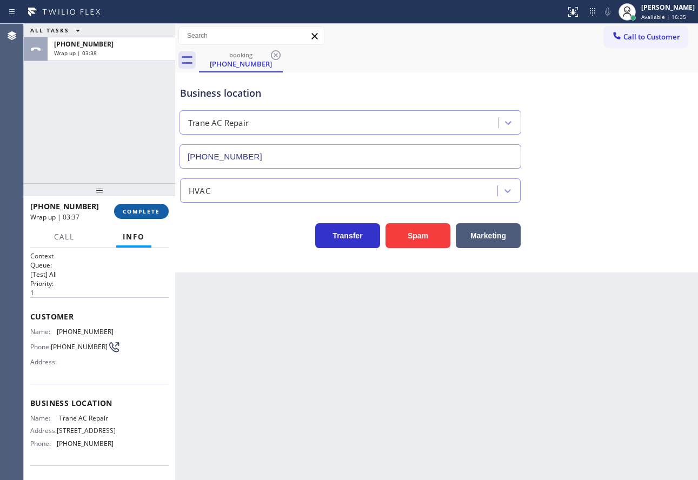
click at [133, 213] on span "COMPLETE" at bounding box center [141, 212] width 37 height 8
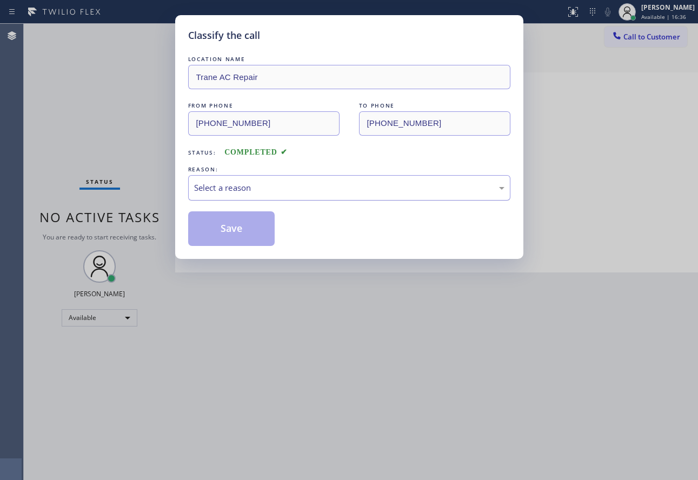
click at [236, 193] on div "Select a reason" at bounding box center [349, 188] width 310 height 12
click at [234, 226] on button "Save" at bounding box center [231, 228] width 87 height 35
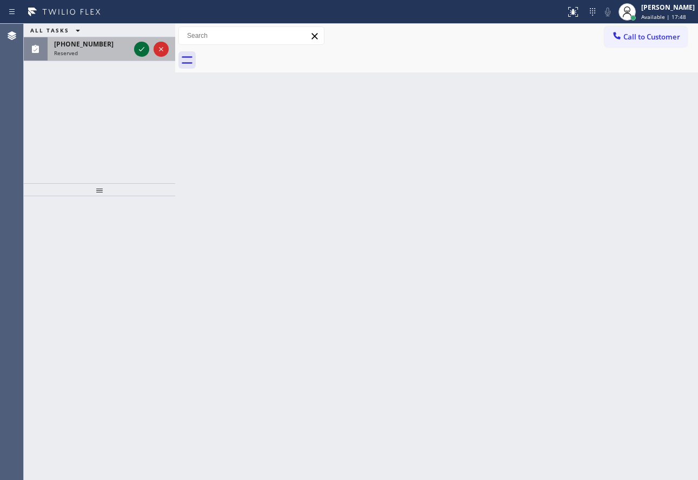
click at [141, 44] on icon at bounding box center [141, 49] width 13 height 13
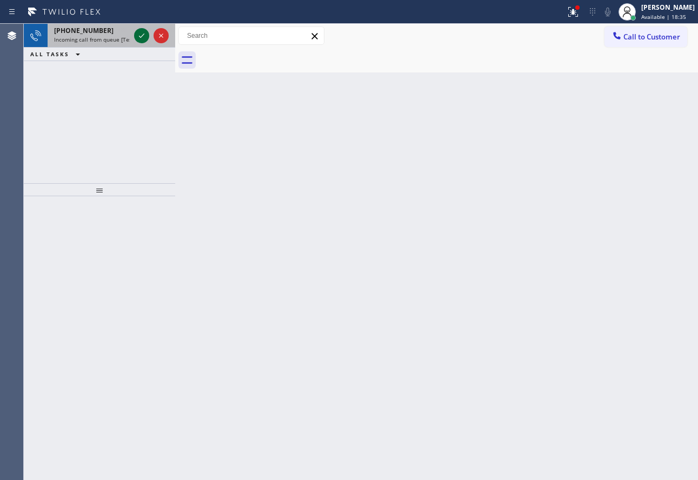
click at [137, 35] on icon at bounding box center [141, 35] width 13 height 13
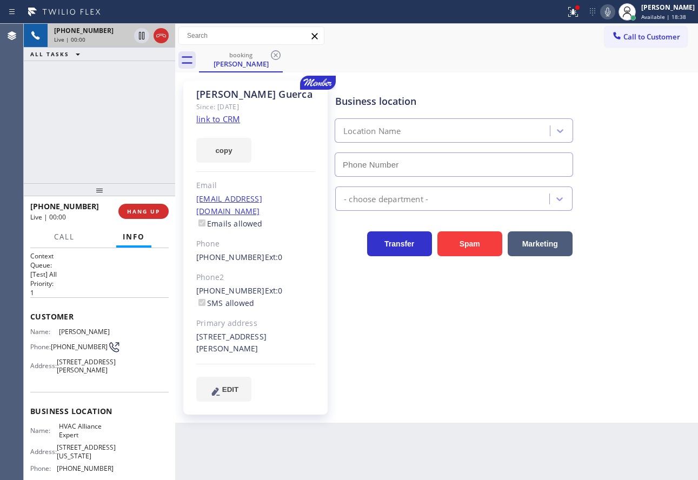
type input "[PHONE_NUMBER]"
click at [224, 122] on link "link to CRM" at bounding box center [218, 119] width 44 height 11
click at [614, 9] on icon at bounding box center [607, 11] width 13 height 13
click at [141, 36] on icon at bounding box center [141, 36] width 5 height 8
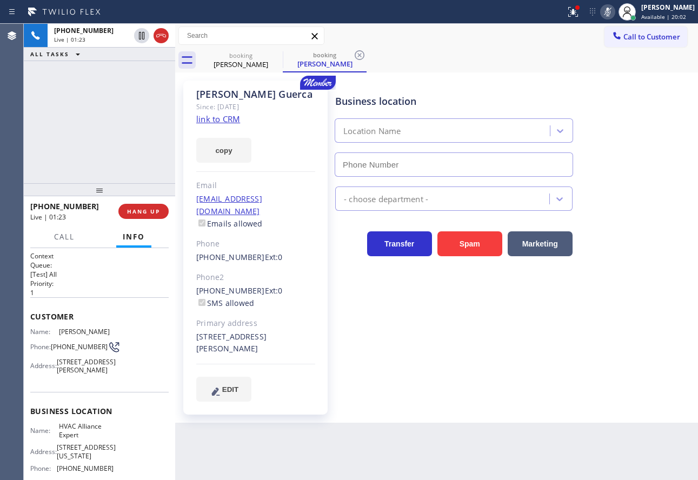
type input "[PHONE_NUMBER]"
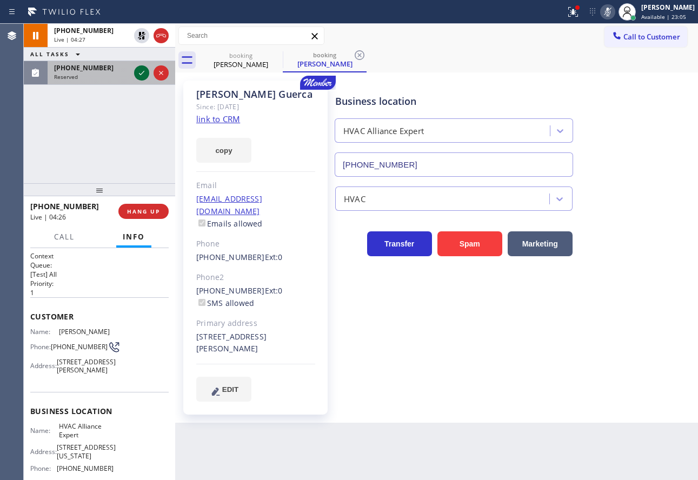
click at [139, 71] on icon at bounding box center [141, 73] width 13 height 13
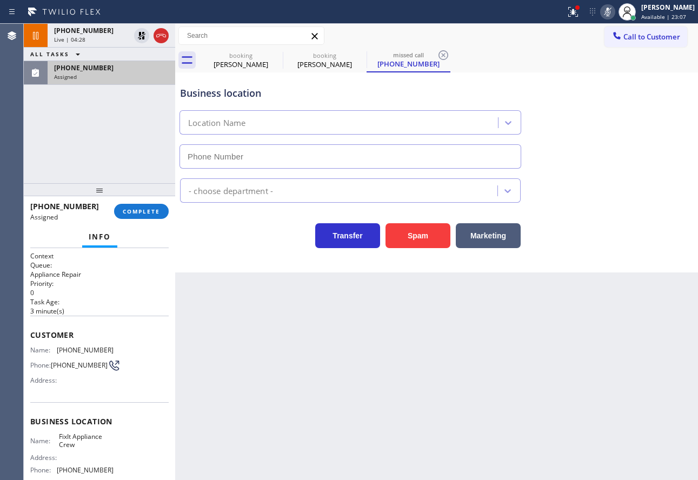
scroll to position [54, 0]
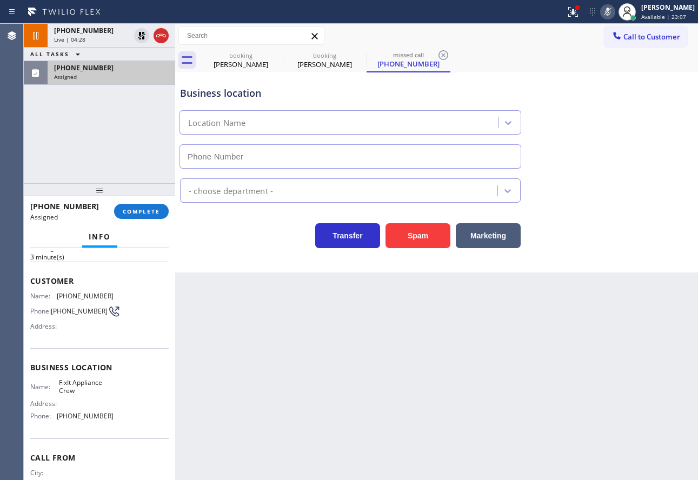
type input "[PHONE_NUMBER]"
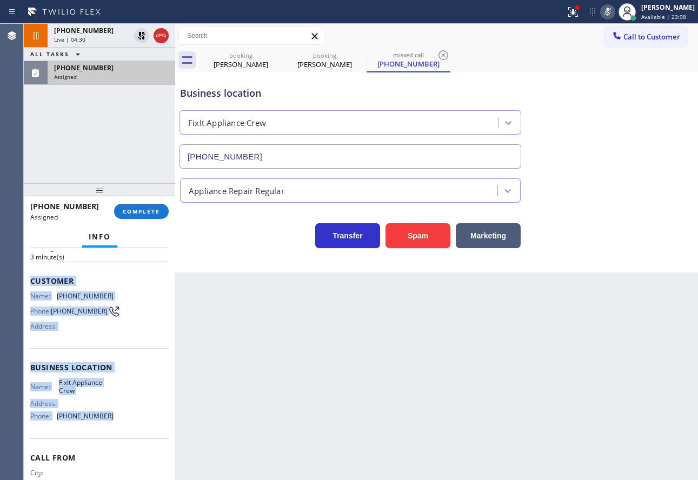
drag, startPoint x: 117, startPoint y: 426, endPoint x: 25, endPoint y: 286, distance: 167.1
click at [25, 286] on div "Context Queue: Appliance Repair Priority: 0 Task Age: [DEMOGRAPHIC_DATA] minute…" at bounding box center [99, 364] width 151 height 232
copy div "Customer Name: [PHONE_NUMBER] Phone: [PHONE_NUMBER] Address: Business location …"
click at [140, 213] on span "COMPLETE" at bounding box center [141, 212] width 37 height 8
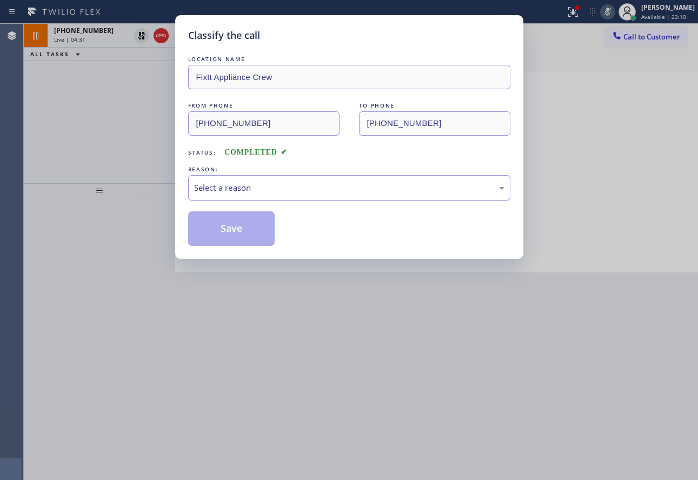
click at [286, 193] on div "Select a reason" at bounding box center [349, 188] width 310 height 12
click at [226, 236] on button "Save" at bounding box center [231, 228] width 87 height 35
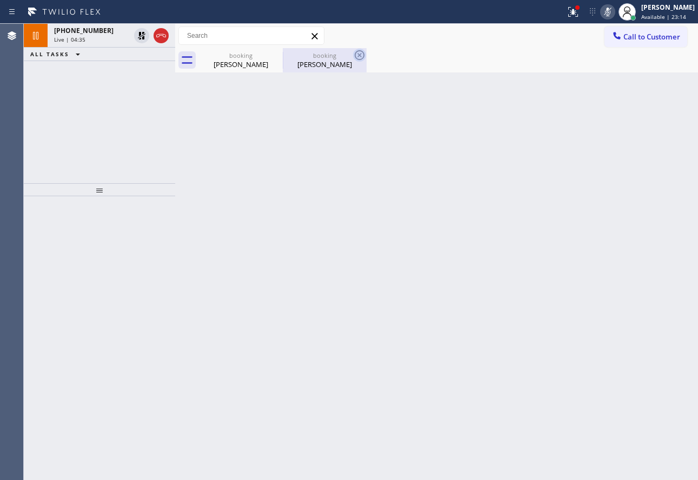
click at [361, 54] on icon at bounding box center [360, 55] width 10 height 10
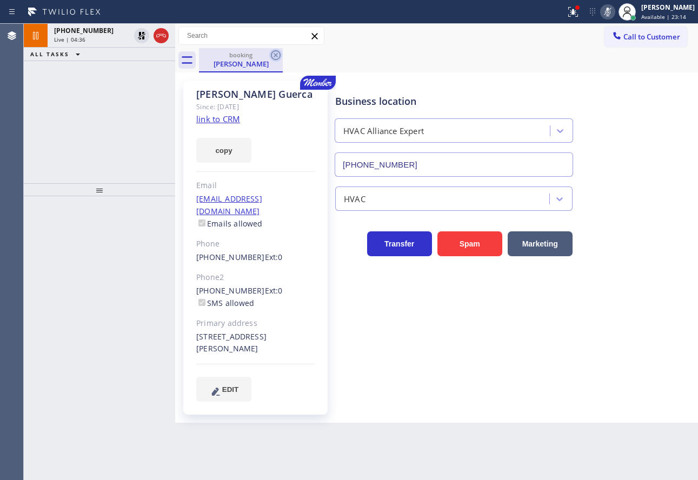
click at [279, 55] on icon at bounding box center [275, 55] width 13 height 13
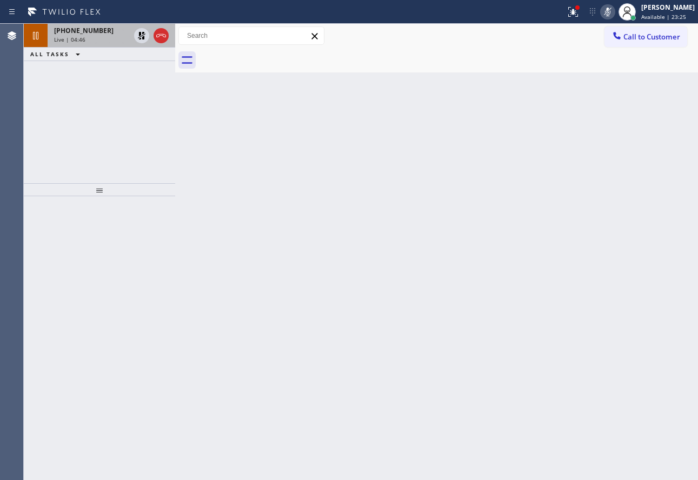
click at [117, 27] on div "[PHONE_NUMBER]" at bounding box center [92, 30] width 76 height 9
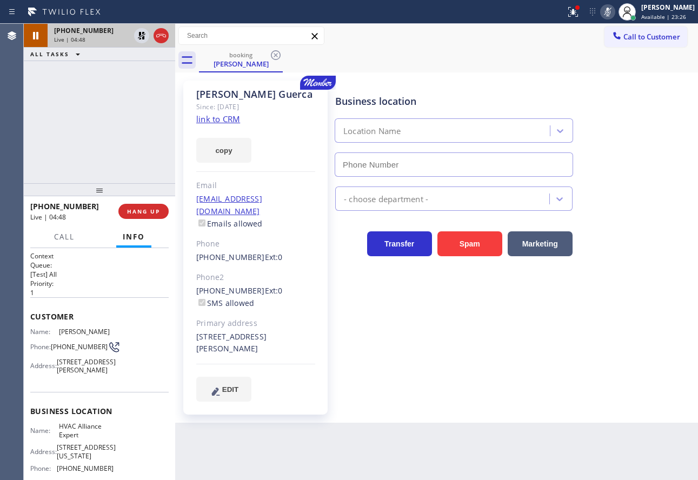
type input "[PHONE_NUMBER]"
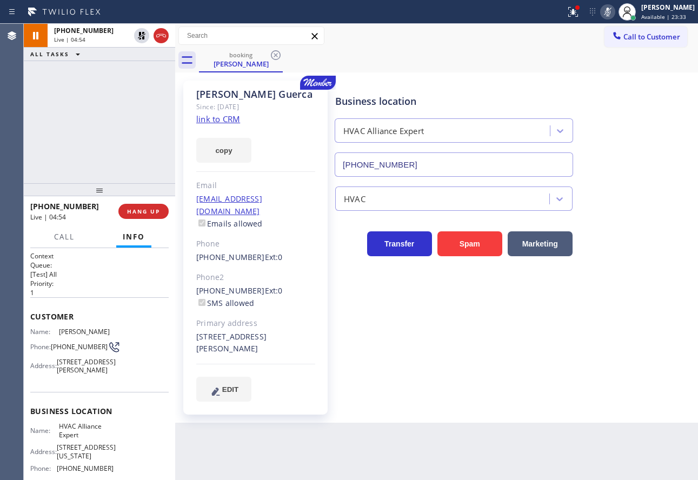
click at [611, 9] on icon at bounding box center [607, 12] width 5 height 9
click at [138, 36] on icon at bounding box center [141, 35] width 13 height 13
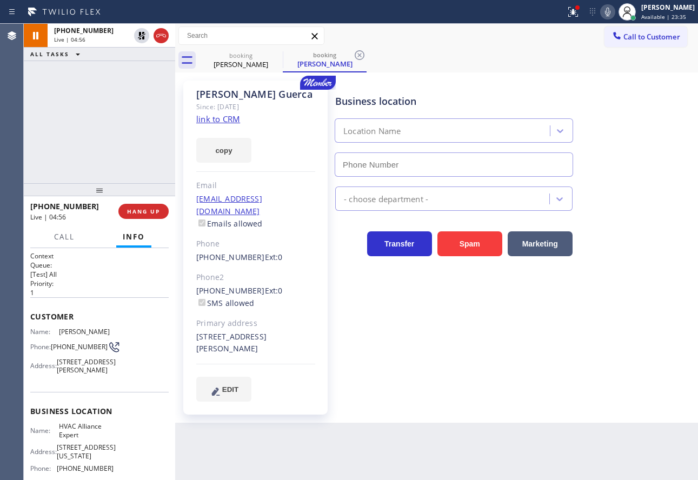
type input "[PHONE_NUMBER]"
click at [362, 55] on icon at bounding box center [359, 55] width 13 height 13
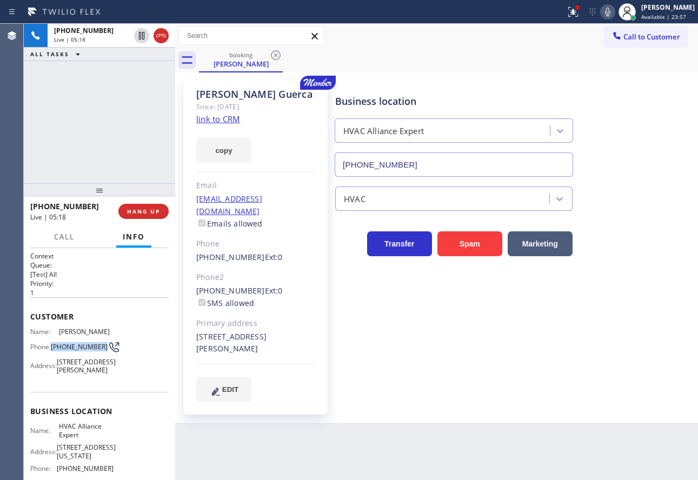
drag, startPoint x: 74, startPoint y: 355, endPoint x: 51, endPoint y: 344, distance: 24.7
click at [51, 344] on div "Phone: [PHONE_NUMBER]" at bounding box center [71, 347] width 83 height 13
copy div "[PHONE_NUMBER]"
click at [150, 214] on span "HANG UP" at bounding box center [143, 212] width 33 height 8
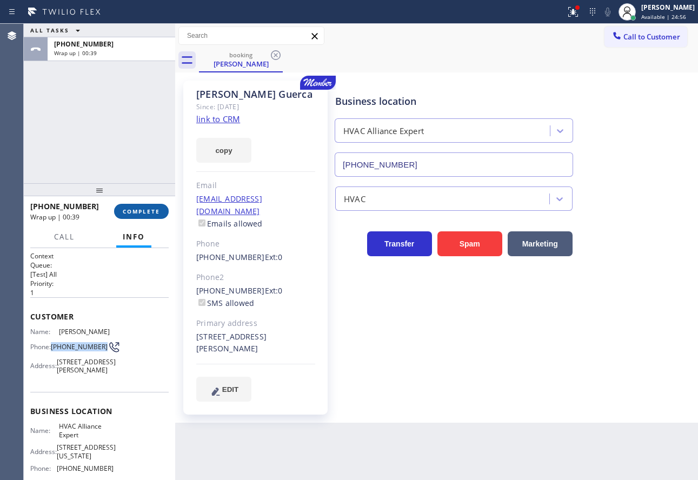
click at [147, 214] on span "COMPLETE" at bounding box center [141, 212] width 37 height 8
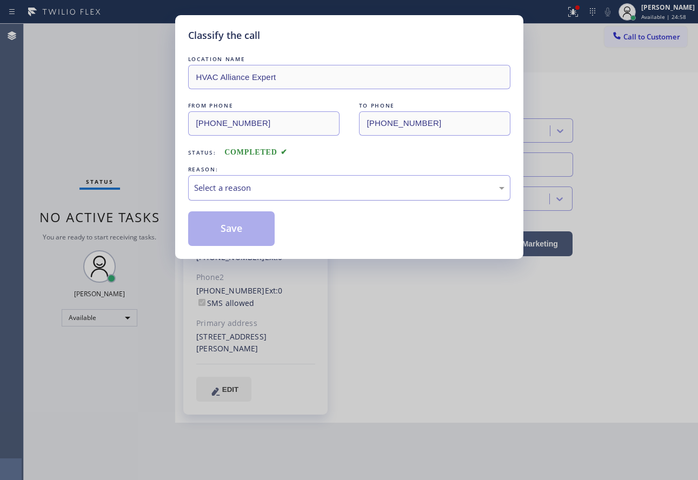
click at [230, 187] on div "Select a reason" at bounding box center [349, 188] width 310 height 12
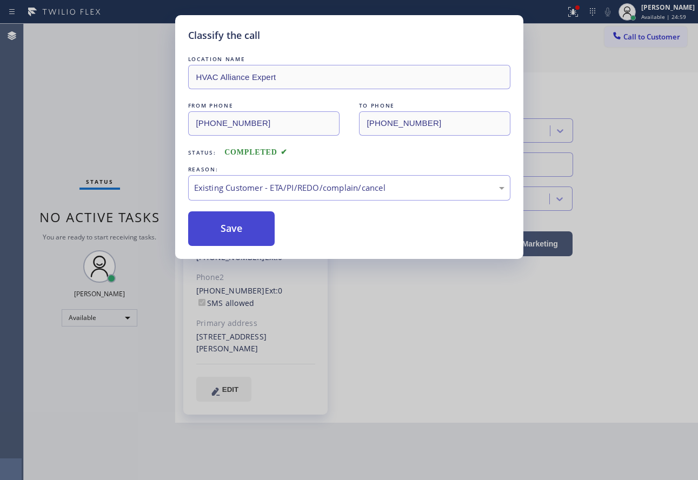
click at [233, 227] on button "Save" at bounding box center [231, 228] width 87 height 35
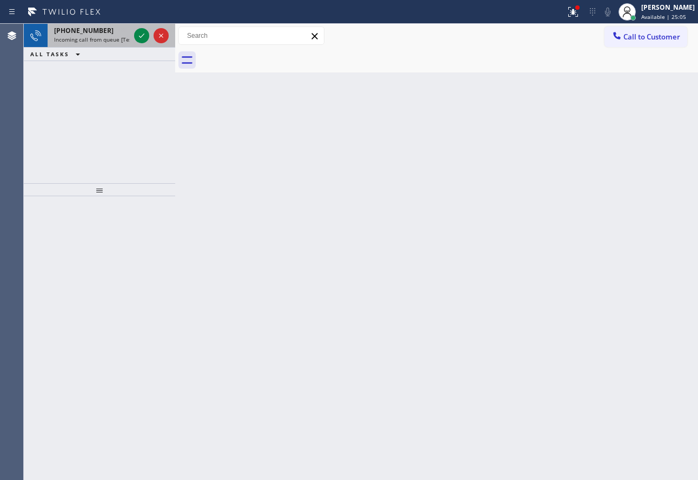
click at [119, 31] on div "[PHONE_NUMBER]" at bounding box center [92, 30] width 76 height 9
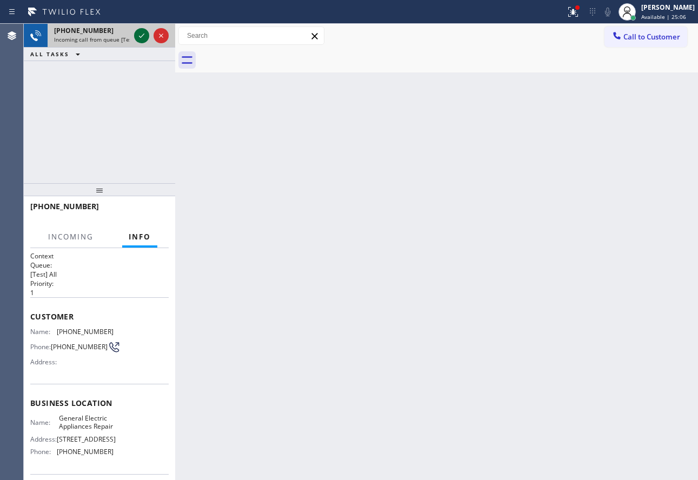
click at [141, 33] on icon at bounding box center [141, 35] width 13 height 13
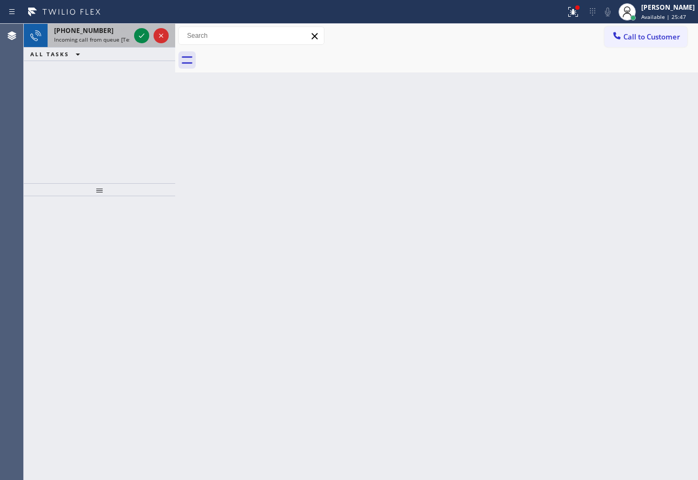
click at [106, 36] on span "Incoming call from queue [Test] All" at bounding box center [99, 40] width 90 height 8
click at [88, 39] on span "Incoming call from queue [Test] All" at bounding box center [99, 40] width 90 height 8
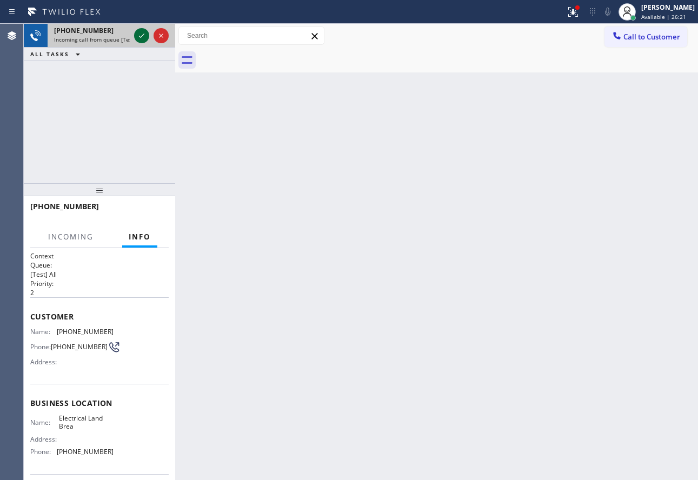
click at [139, 38] on icon at bounding box center [141, 35] width 13 height 13
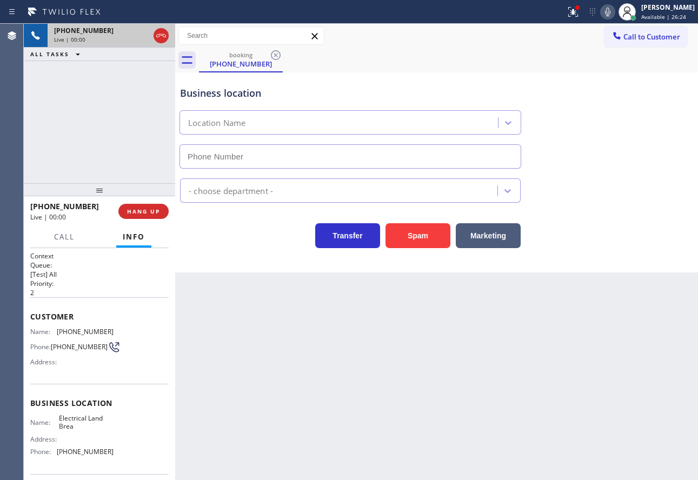
type input "[PHONE_NUMBER]"
click at [614, 12] on icon at bounding box center [607, 11] width 13 height 13
click at [144, 35] on icon at bounding box center [141, 36] width 5 height 8
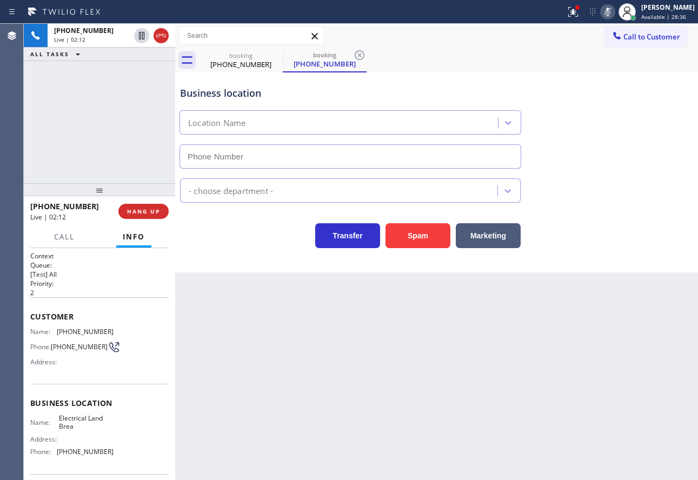
type input "[PHONE_NUMBER]"
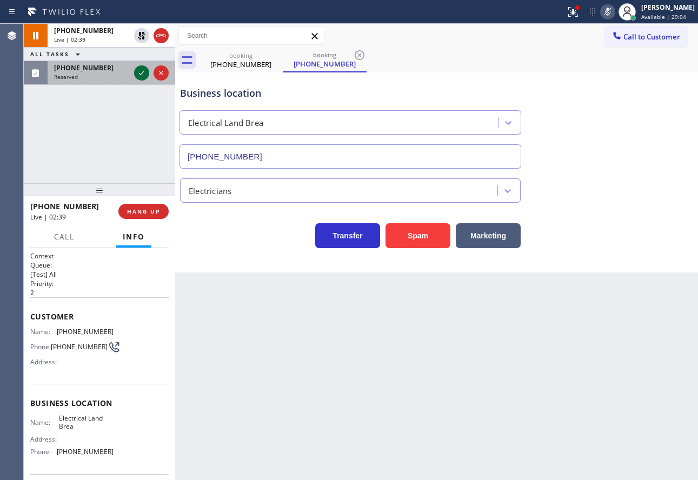
click at [136, 71] on icon at bounding box center [141, 73] width 13 height 13
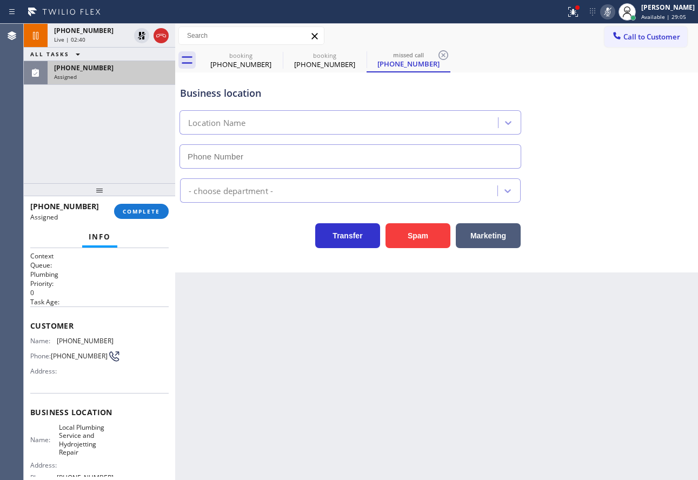
type input "[PHONE_NUMBER]"
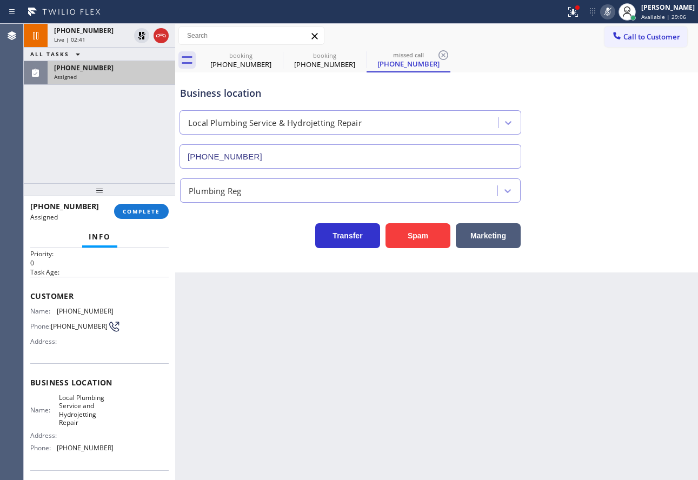
scroll to position [54, 0]
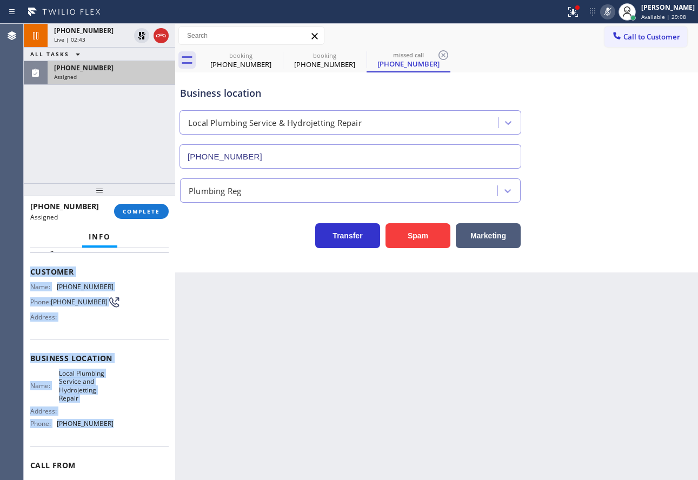
drag, startPoint x: 104, startPoint y: 422, endPoint x: 29, endPoint y: 279, distance: 162.3
click at [29, 279] on div "Context Queue: Plumbing Priority: 0 Task Age: Customer Name: [PHONE_NUMBER] Pho…" at bounding box center [99, 364] width 151 height 232
click at [151, 213] on span "COMPLETE" at bounding box center [141, 212] width 37 height 8
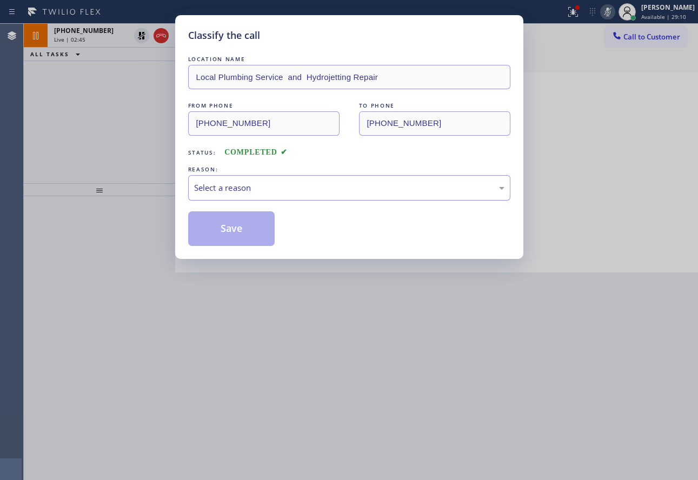
click at [359, 193] on div "Select a reason" at bounding box center [349, 188] width 310 height 12
click at [224, 228] on button "Save" at bounding box center [231, 228] width 87 height 35
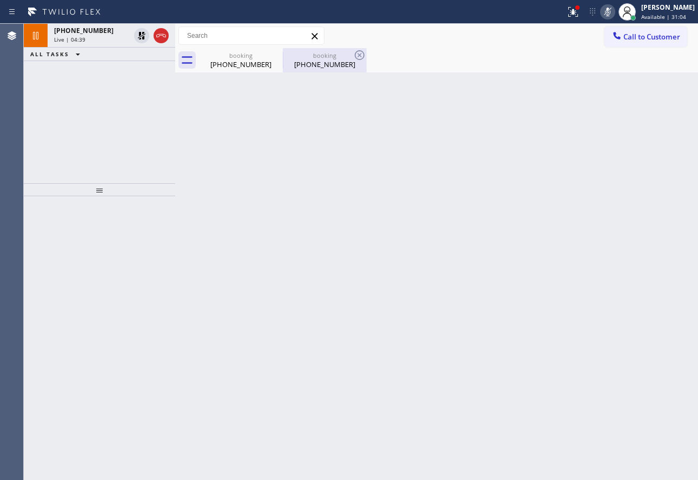
click at [322, 64] on div "[PHONE_NUMBER]" at bounding box center [325, 64] width 82 height 10
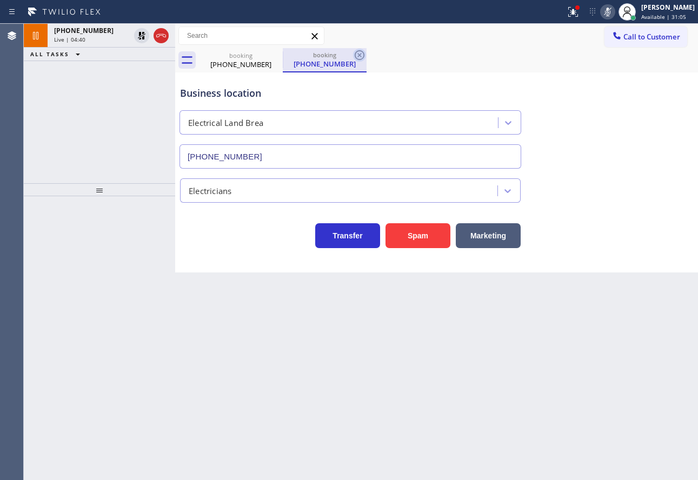
click at [365, 54] on icon at bounding box center [359, 55] width 13 height 13
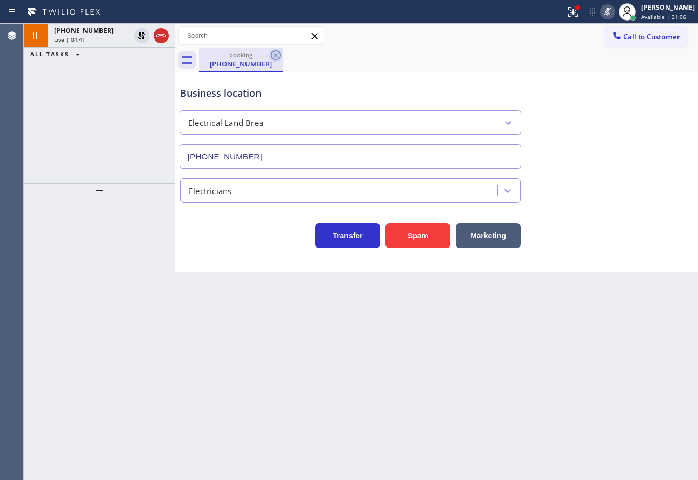
click at [271, 53] on icon at bounding box center [275, 55] width 13 height 13
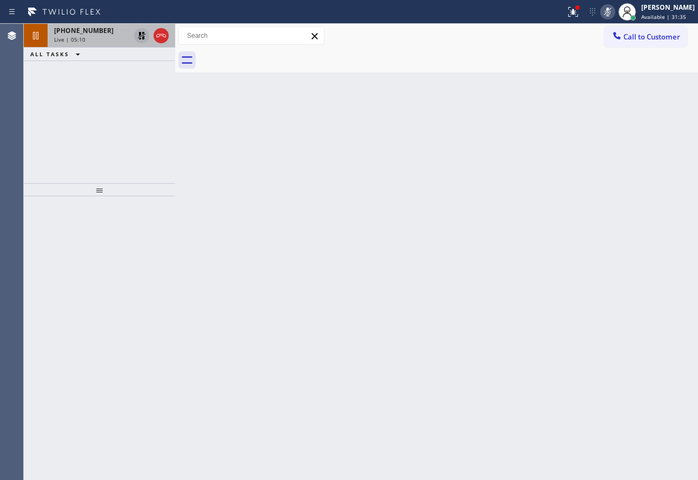
click at [140, 36] on icon at bounding box center [142, 36] width 8 height 8
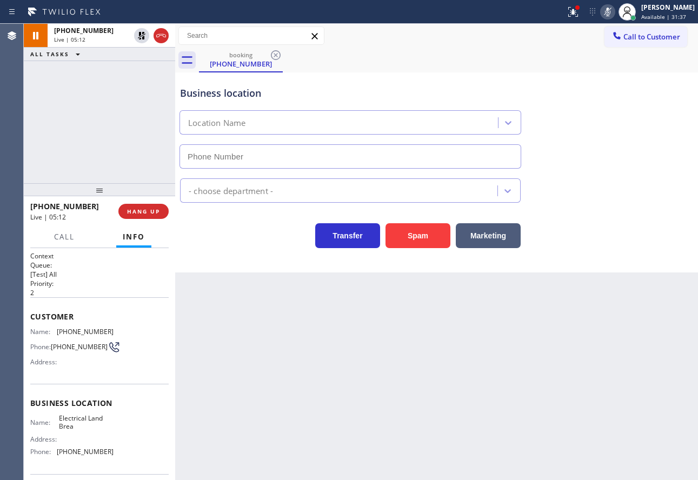
type input "[PHONE_NUMBER]"
click at [611, 12] on icon at bounding box center [607, 12] width 5 height 9
click at [71, 237] on span "Call" at bounding box center [64, 237] width 21 height 10
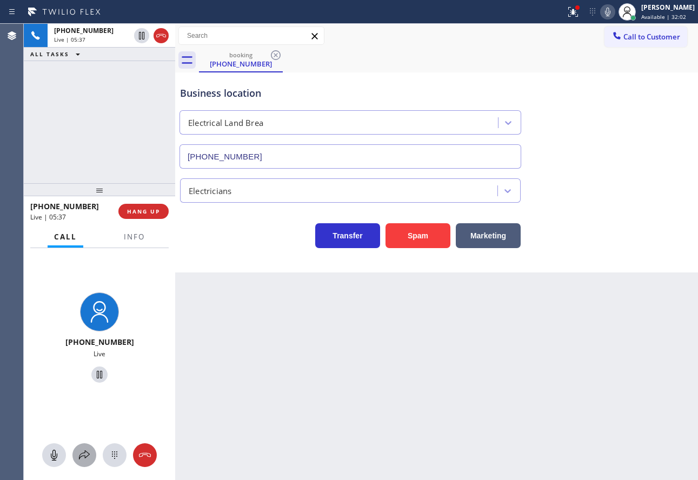
click at [86, 458] on icon at bounding box center [84, 455] width 11 height 9
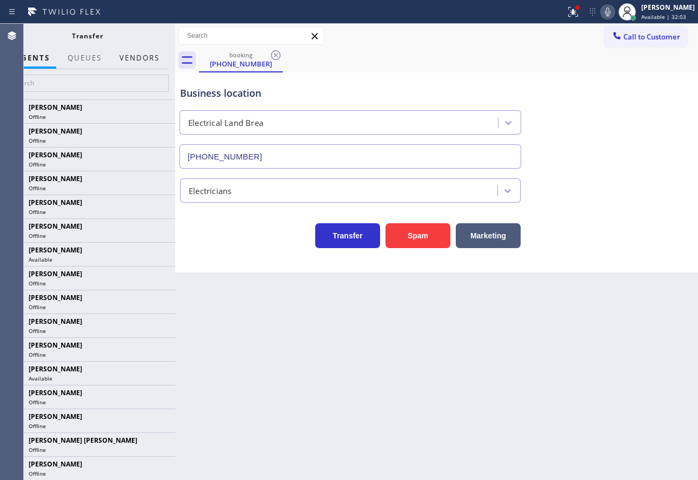
click at [149, 60] on button "Vendors" at bounding box center [139, 58] width 53 height 21
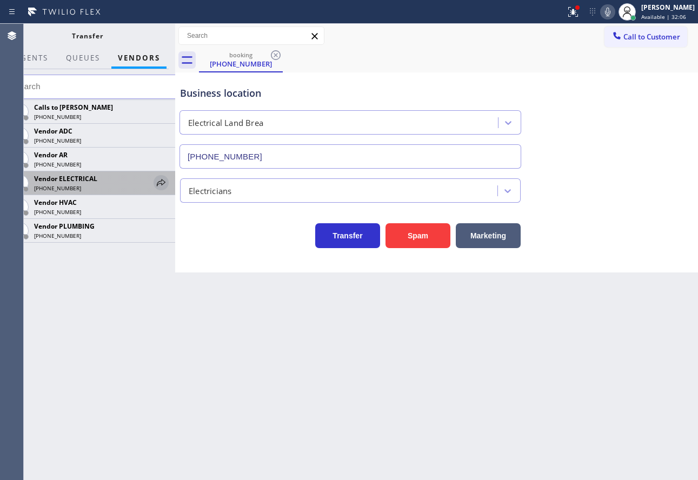
click at [160, 180] on icon at bounding box center [161, 182] width 13 height 13
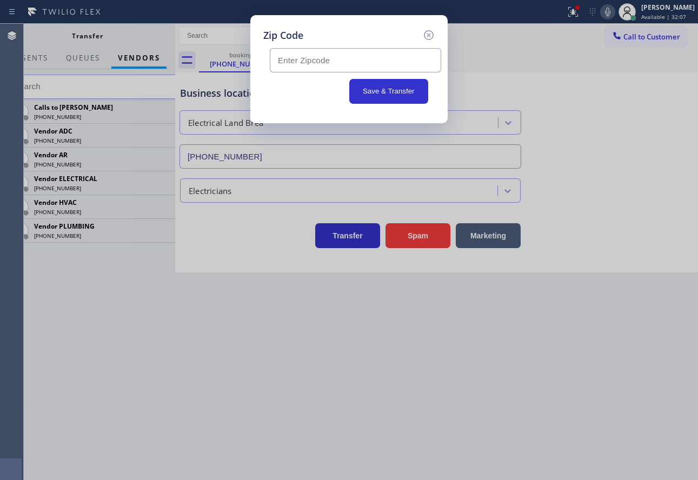
click at [312, 62] on input "text" at bounding box center [355, 60] width 171 height 24
paste input "92821"
type input "92821"
click at [395, 92] on button "Save & Transfer" at bounding box center [389, 91] width 80 height 25
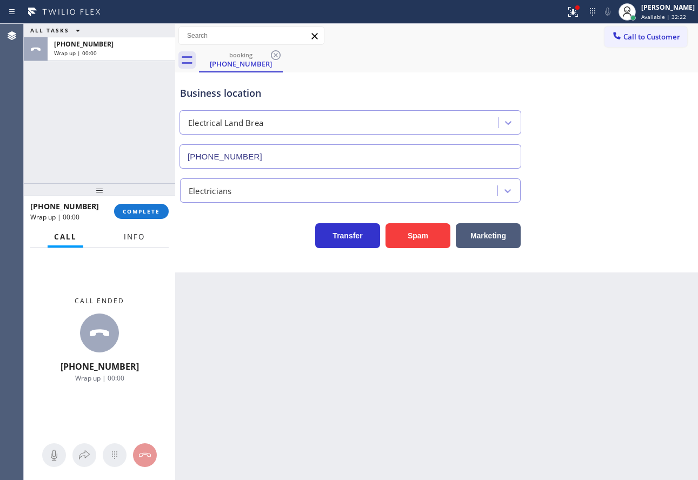
click at [141, 239] on span "Info" at bounding box center [134, 237] width 21 height 10
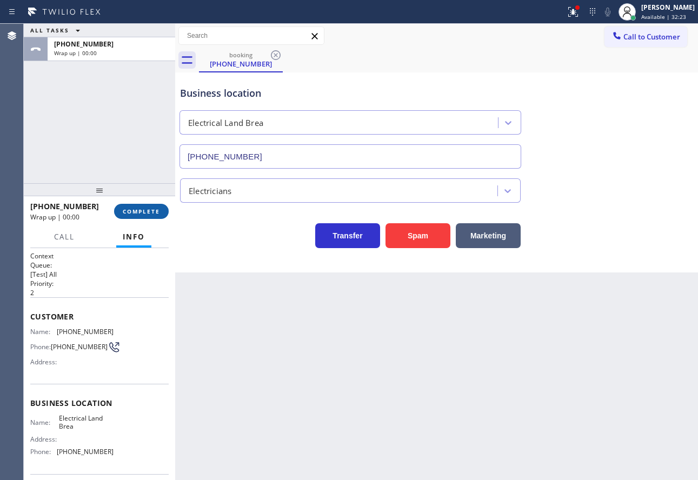
click at [136, 211] on span "COMPLETE" at bounding box center [141, 212] width 37 height 8
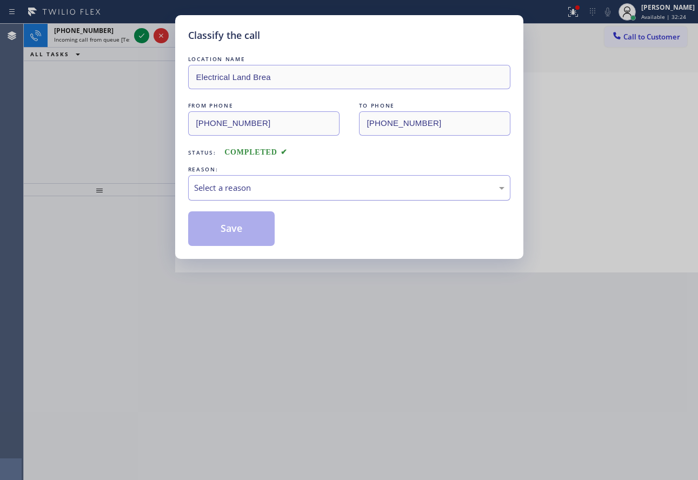
click at [303, 179] on div "Select a reason" at bounding box center [349, 187] width 322 height 25
click at [243, 241] on button "Save" at bounding box center [231, 228] width 87 height 35
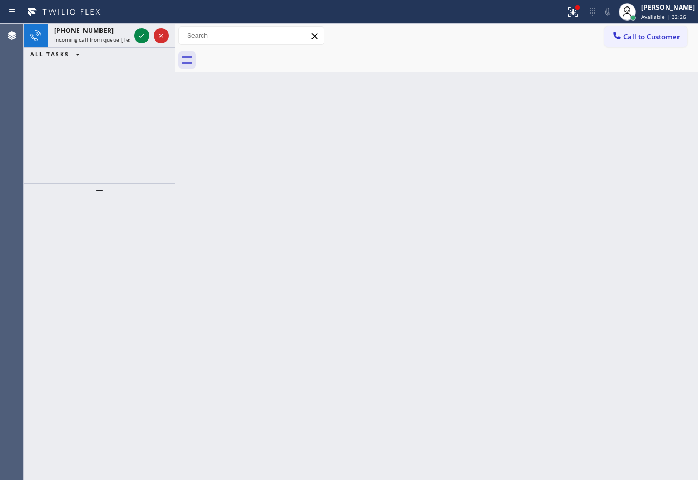
click at [143, 40] on icon at bounding box center [141, 35] width 13 height 13
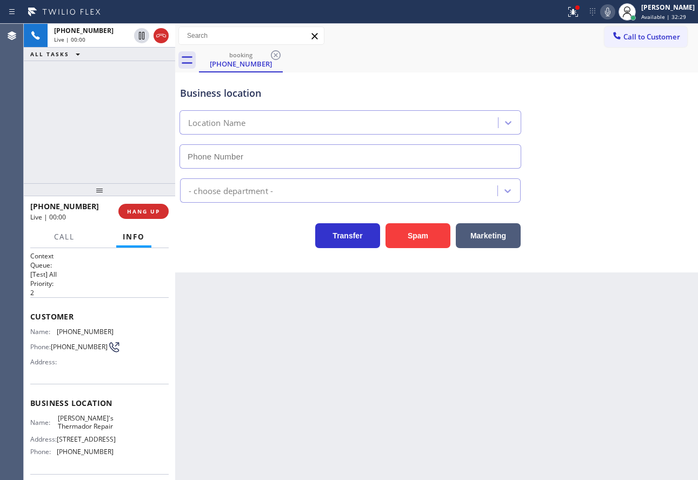
type input "[PHONE_NUMBER]"
click at [159, 215] on span "HANG UP" at bounding box center [143, 212] width 33 height 8
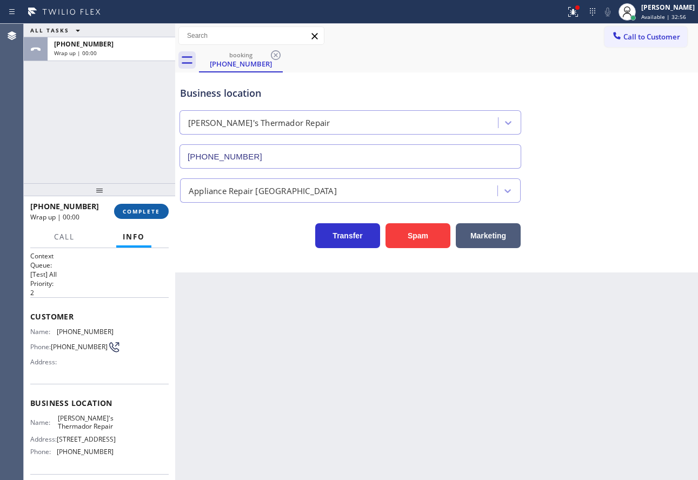
click at [159, 215] on span "COMPLETE" at bounding box center [141, 212] width 37 height 8
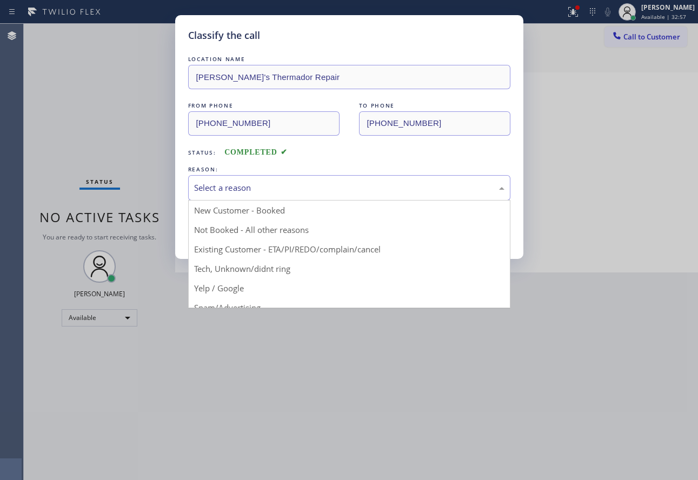
click at [325, 183] on div "Select a reason" at bounding box center [349, 188] width 310 height 12
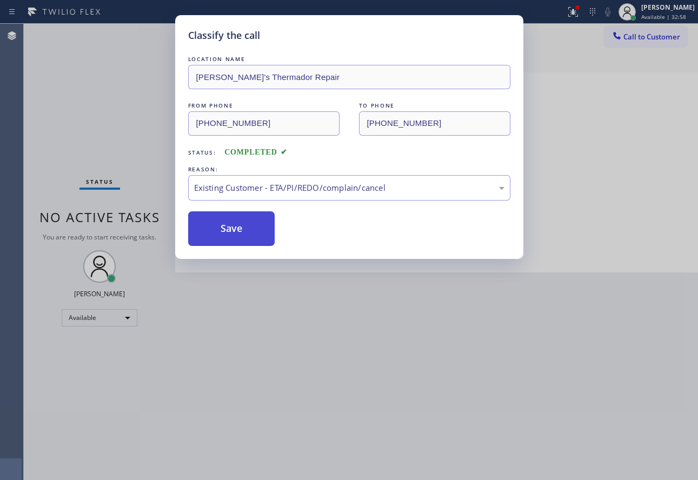
click at [250, 224] on button "Save" at bounding box center [231, 228] width 87 height 35
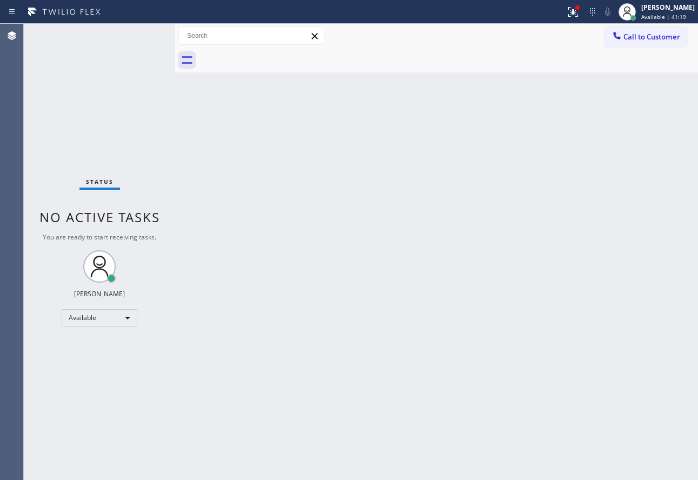
click at [142, 42] on div "Status No active tasks You are ready to start receiving tasks. [PERSON_NAME] Av…" at bounding box center [99, 252] width 151 height 456
click at [137, 35] on div "Status No active tasks You are ready to start receiving tasks. [PERSON_NAME] Av…" at bounding box center [99, 252] width 151 height 456
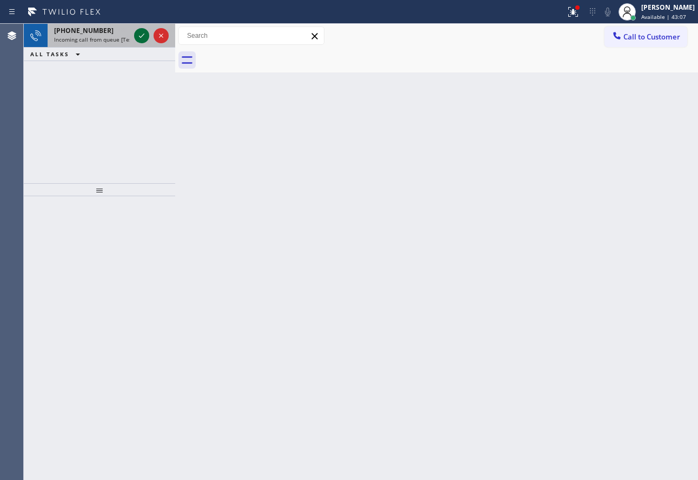
click at [139, 38] on icon at bounding box center [141, 35] width 13 height 13
click at [140, 42] on button at bounding box center [141, 35] width 15 height 15
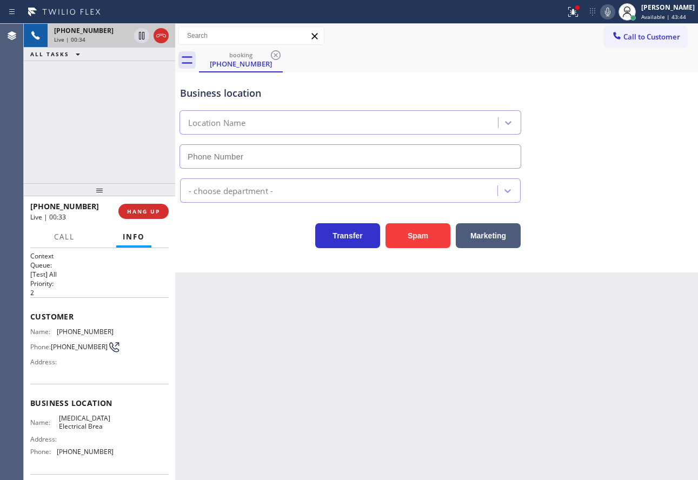
click at [621, 310] on div "Back to Dashboard Change Sender ID Customers Technicians Select a contact Outbo…" at bounding box center [436, 252] width 523 height 456
click at [155, 213] on span "HANG UP" at bounding box center [143, 212] width 33 height 8
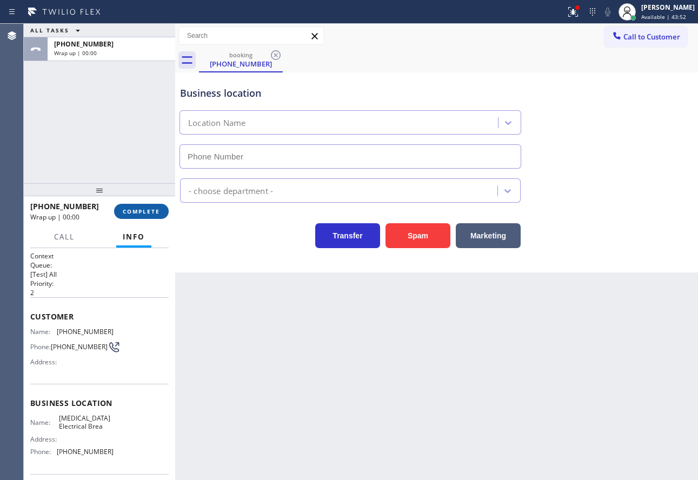
click at [155, 213] on span "COMPLETE" at bounding box center [141, 212] width 37 height 8
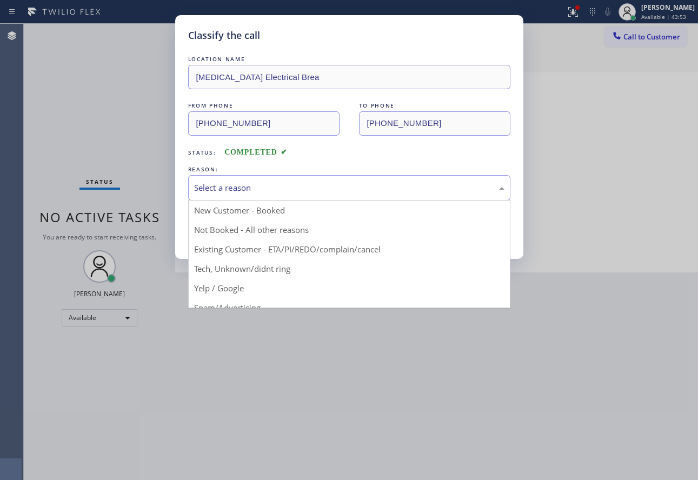
click at [325, 191] on div "Select a reason" at bounding box center [349, 188] width 310 height 12
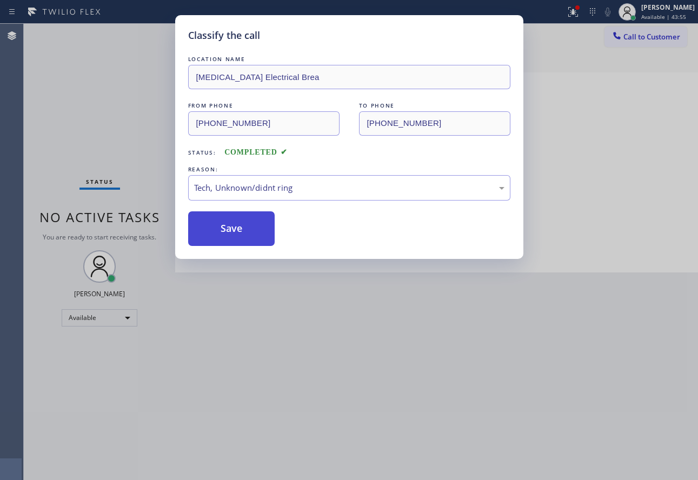
click at [231, 224] on button "Save" at bounding box center [231, 228] width 87 height 35
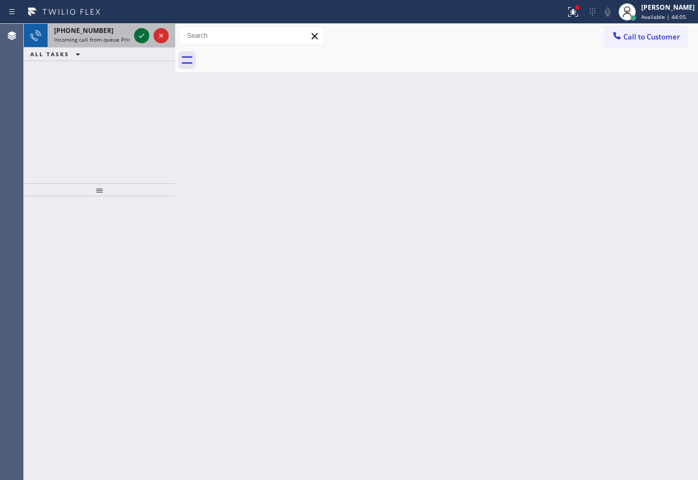
click at [142, 40] on icon at bounding box center [141, 35] width 13 height 13
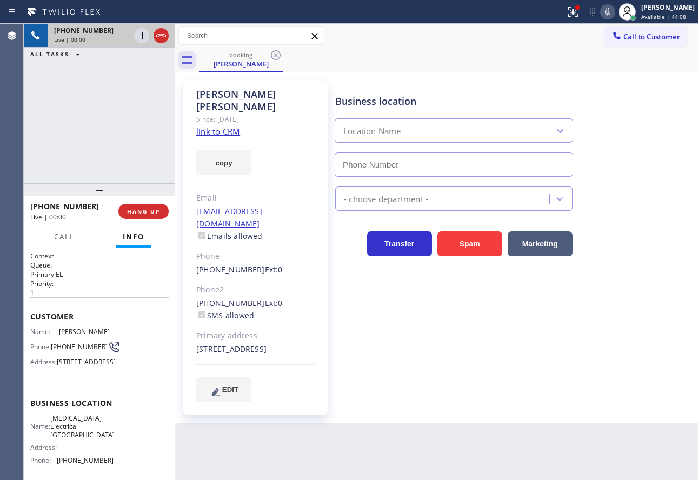
type input "[PHONE_NUMBER]"
click at [199, 126] on link "link to CRM" at bounding box center [218, 131] width 44 height 11
click at [611, 13] on icon at bounding box center [607, 12] width 5 height 9
click at [139, 36] on icon at bounding box center [141, 36] width 5 height 8
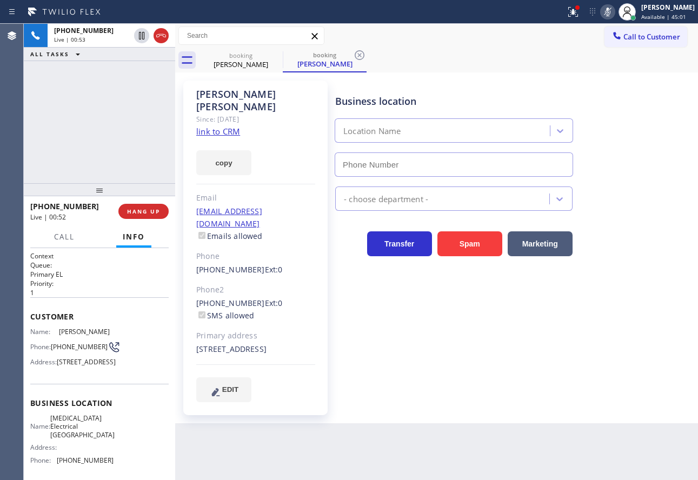
type input "[PHONE_NUMBER]"
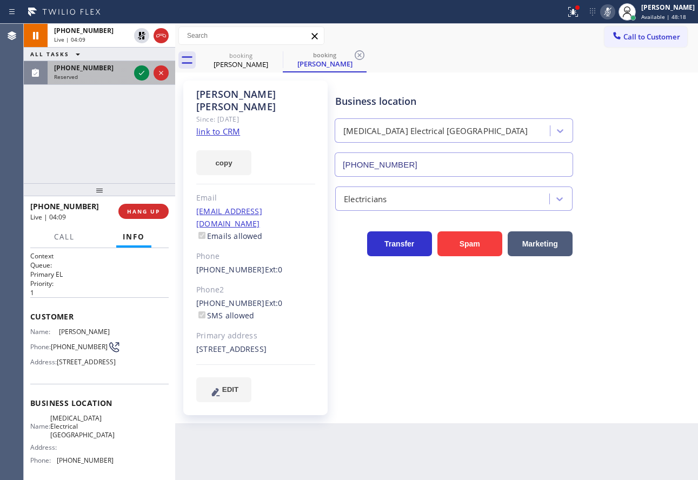
drag, startPoint x: 140, startPoint y: 76, endPoint x: 141, endPoint y: 83, distance: 7.2
click at [140, 76] on icon at bounding box center [141, 73] width 13 height 13
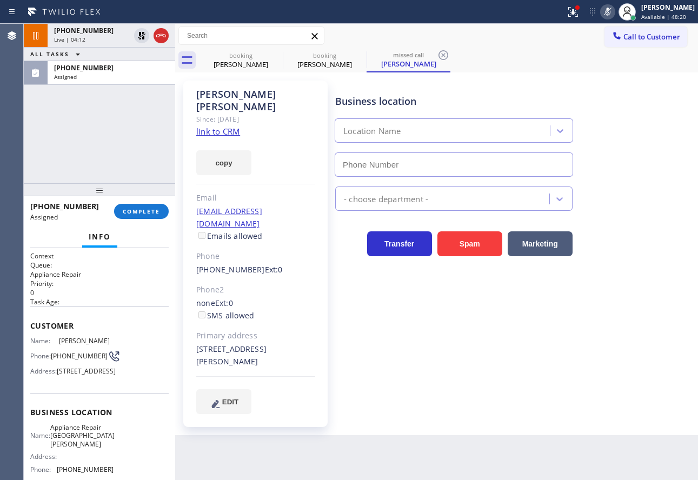
type input "[PHONE_NUMBER]"
click at [224, 126] on link "link to CRM" at bounding box center [218, 131] width 44 height 11
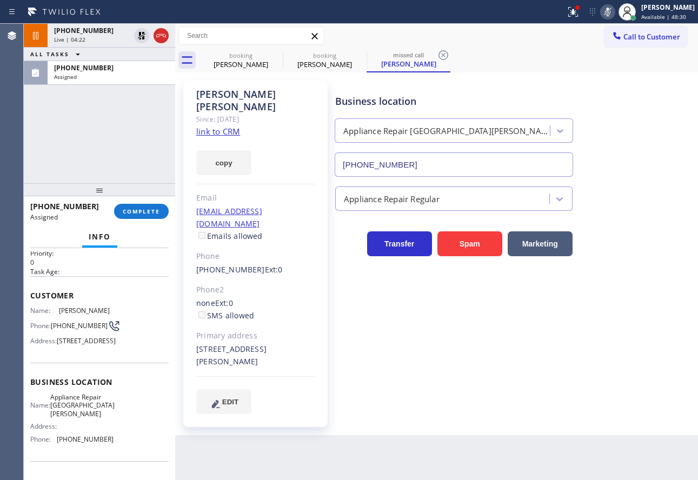
scroll to position [54, 0]
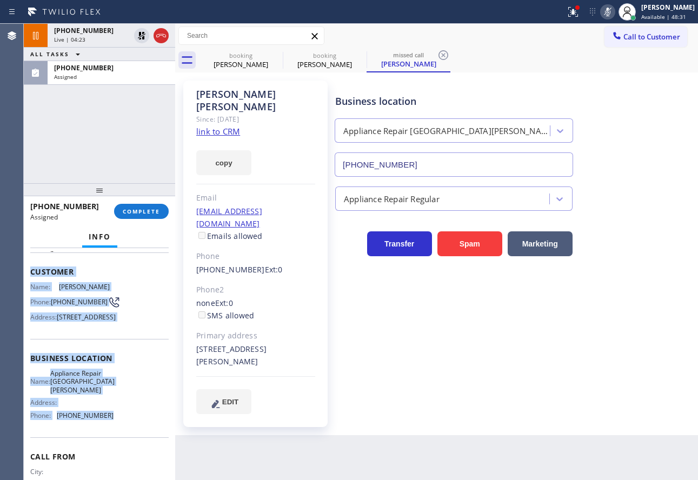
drag, startPoint x: 108, startPoint y: 438, endPoint x: 28, endPoint y: 275, distance: 181.2
click at [28, 275] on div "Context Queue: Appliance Repair Priority: 0 Task Age: Customer Name: [PERSON_NA…" at bounding box center [99, 364] width 151 height 232
click at [134, 209] on span "COMPLETE" at bounding box center [141, 212] width 37 height 8
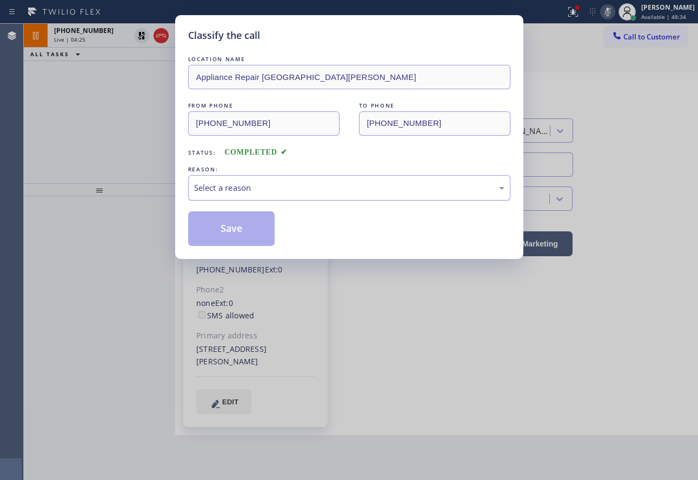
click at [297, 189] on div "Select a reason" at bounding box center [349, 188] width 310 height 12
click at [242, 237] on button "Save" at bounding box center [231, 228] width 87 height 35
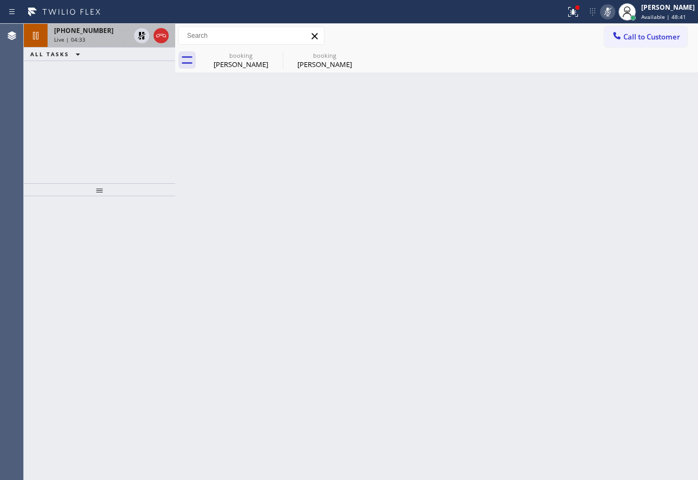
click at [103, 32] on div "[PHONE_NUMBER]" at bounding box center [92, 30] width 76 height 9
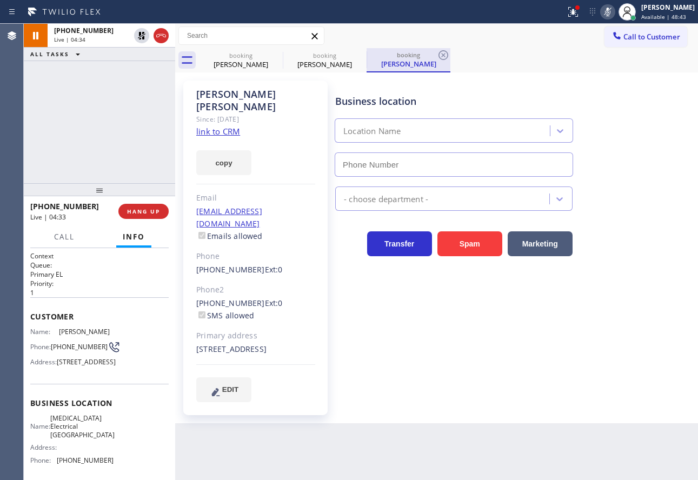
type input "[PHONE_NUMBER]"
click at [447, 54] on icon at bounding box center [443, 55] width 13 height 13
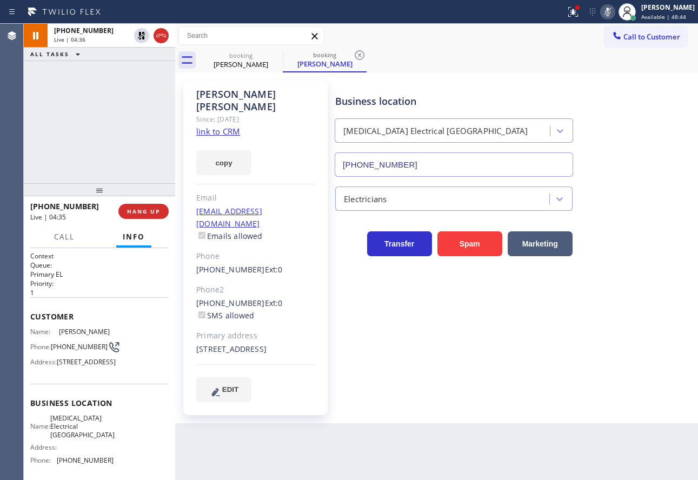
click at [611, 14] on icon at bounding box center [607, 12] width 5 height 9
click at [142, 34] on icon at bounding box center [142, 36] width 8 height 8
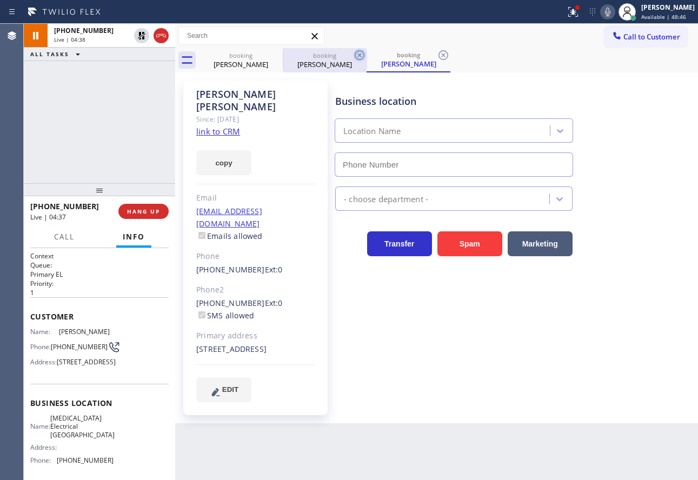
type input "[PHONE_NUMBER]"
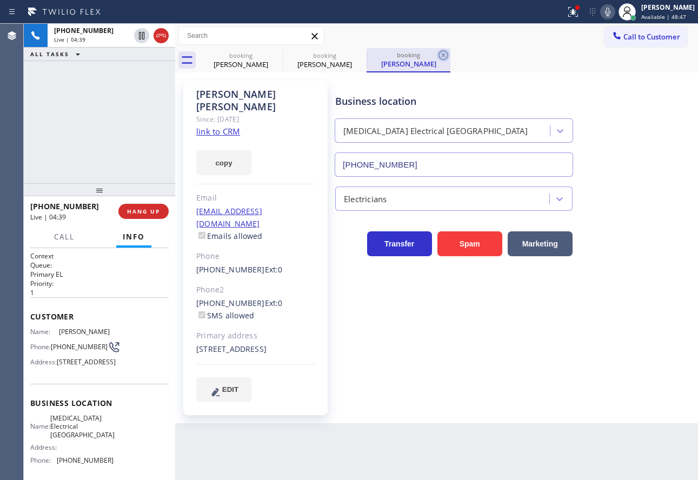
click at [443, 58] on icon at bounding box center [443, 55] width 13 height 13
click at [366, 53] on div "booking [PERSON_NAME]" at bounding box center [325, 60] width 84 height 24
click at [360, 52] on icon at bounding box center [359, 55] width 13 height 13
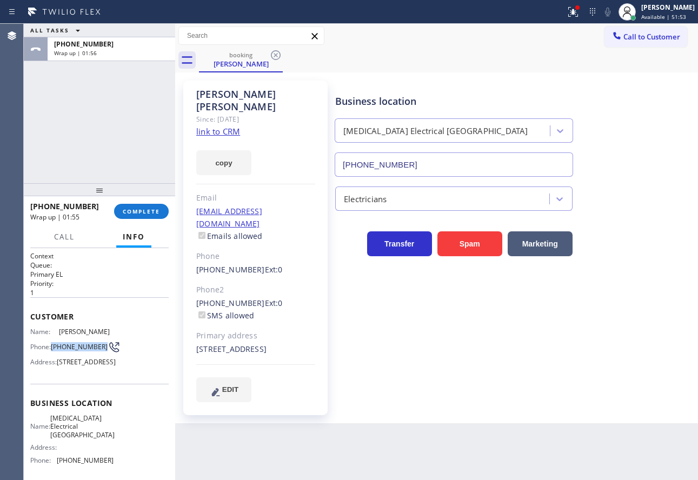
drag, startPoint x: 75, startPoint y: 352, endPoint x: 52, endPoint y: 345, distance: 23.9
click at [52, 345] on span "[PHONE_NUMBER]" at bounding box center [79, 347] width 57 height 8
click at [129, 210] on span "COMPLETE" at bounding box center [141, 212] width 37 height 8
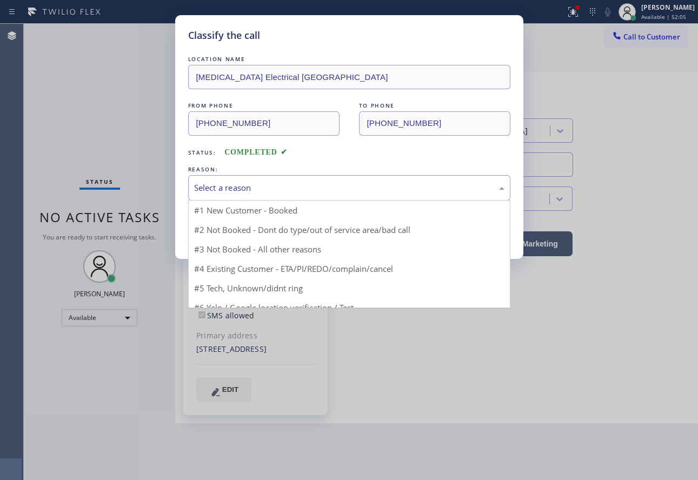
click at [300, 186] on div "Select a reason" at bounding box center [349, 188] width 310 height 12
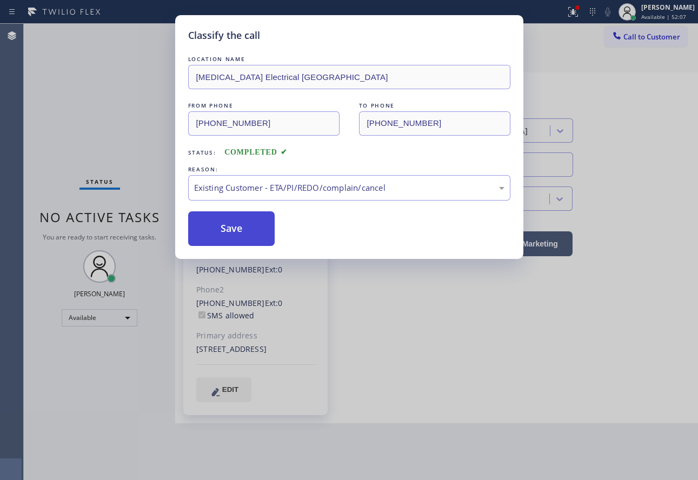
click at [236, 235] on button "Save" at bounding box center [231, 228] width 87 height 35
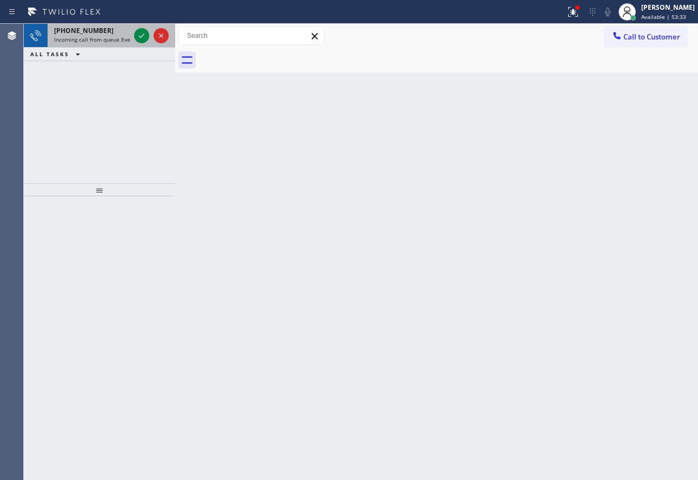
click at [94, 42] on span "Incoming call from queue Everybody" at bounding box center [101, 40] width 94 height 8
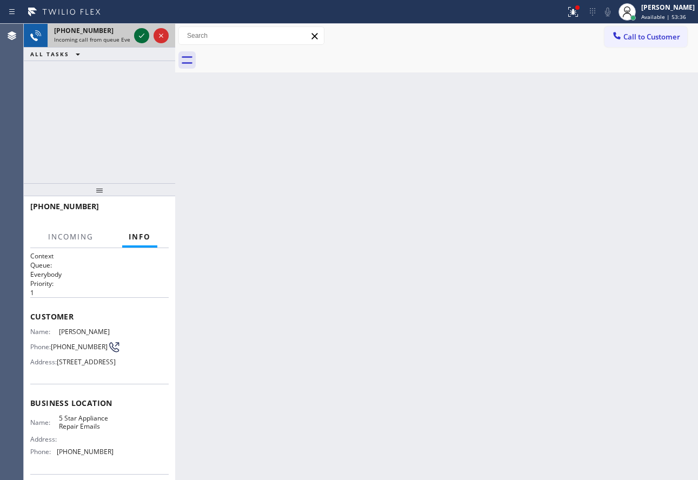
click at [142, 38] on icon at bounding box center [141, 35] width 13 height 13
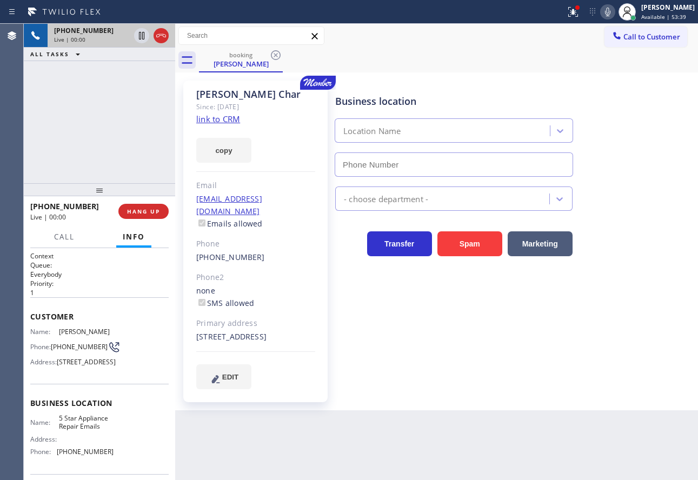
type input "[PHONE_NUMBER]"
click at [219, 120] on link "link to CRM" at bounding box center [218, 119] width 44 height 11
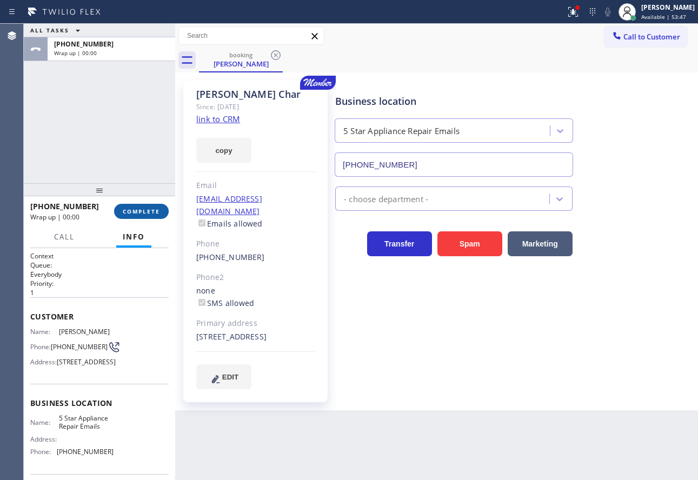
click at [138, 217] on button "COMPLETE" at bounding box center [141, 211] width 55 height 15
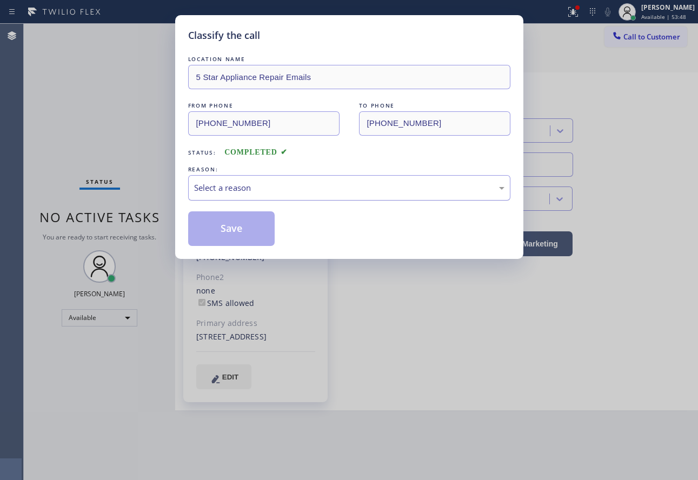
click at [250, 189] on div "Select a reason" at bounding box center [349, 188] width 310 height 12
click at [235, 238] on button "Save" at bounding box center [231, 228] width 87 height 35
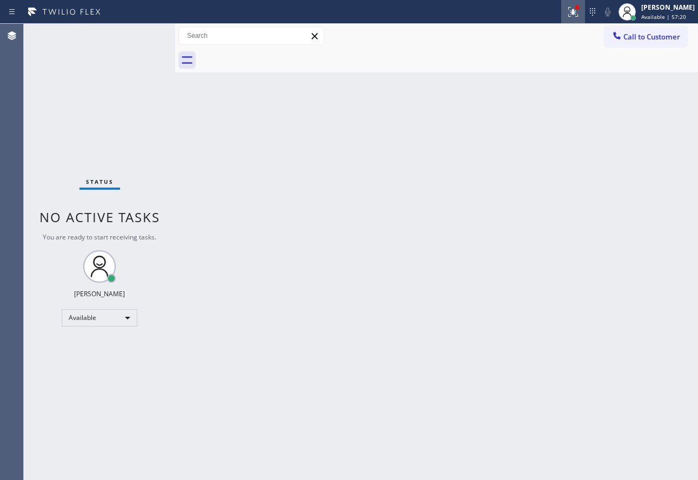
click at [577, 9] on div at bounding box center [573, 11] width 24 height 13
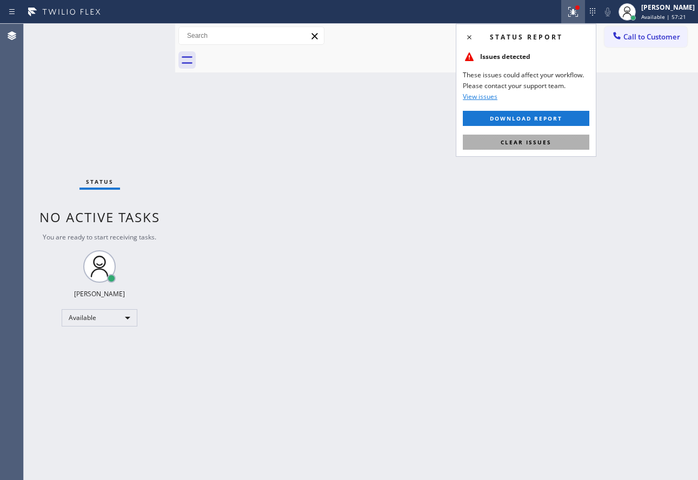
click at [511, 143] on span "Clear issues" at bounding box center [526, 142] width 51 height 8
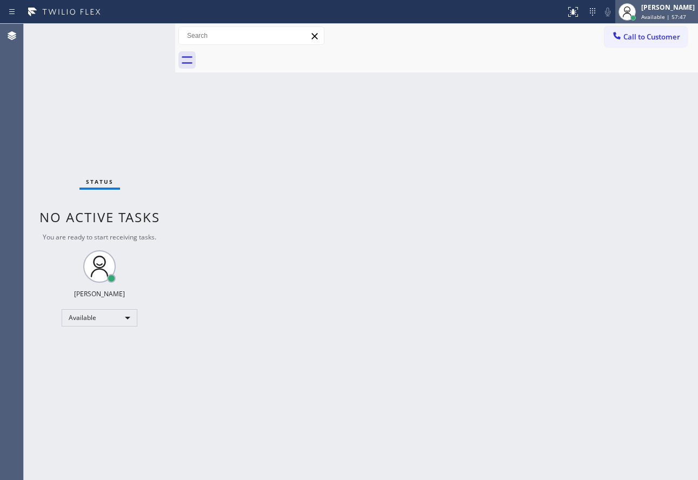
click at [659, 10] on div "[PERSON_NAME]" at bounding box center [668, 7] width 54 height 9
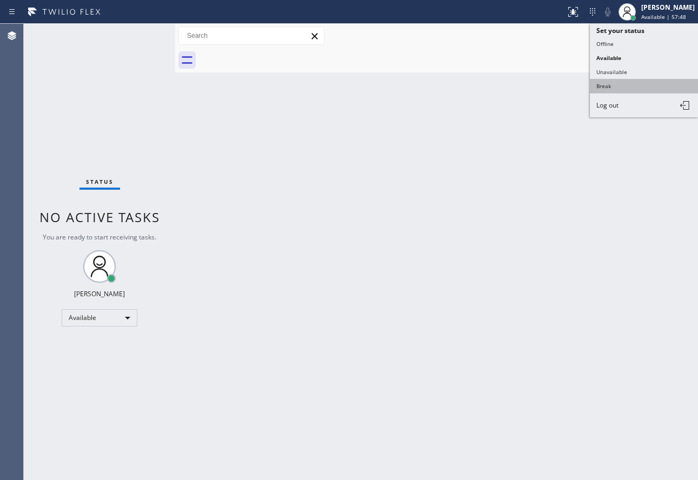
click at [625, 82] on button "Break" at bounding box center [644, 86] width 108 height 14
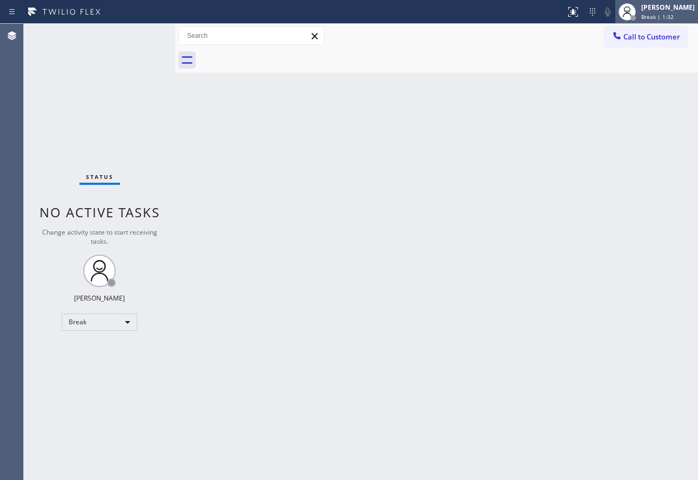
click at [672, 8] on div "[PERSON_NAME]" at bounding box center [668, 7] width 54 height 9
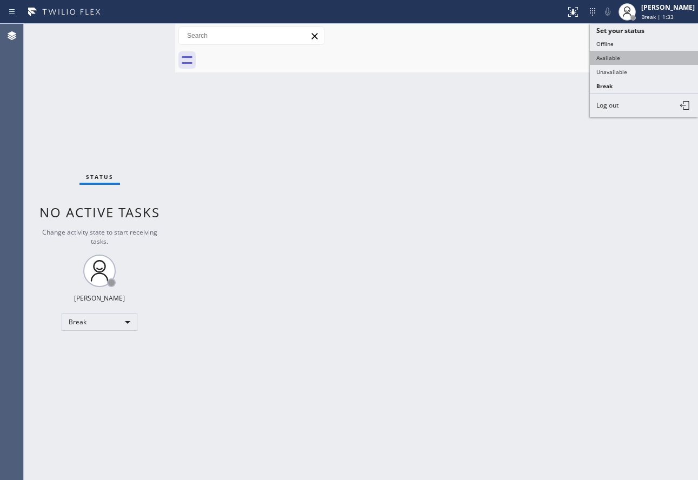
click at [622, 59] on button "Available" at bounding box center [644, 58] width 108 height 14
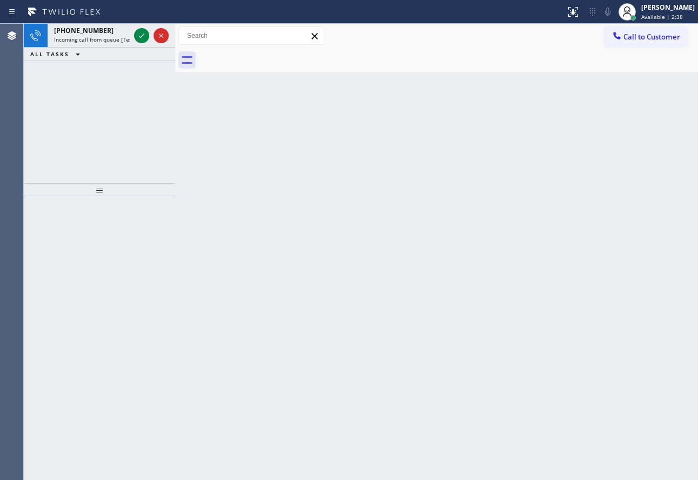
click at [145, 32] on icon at bounding box center [141, 35] width 13 height 13
click at [139, 34] on icon at bounding box center [141, 35] width 13 height 13
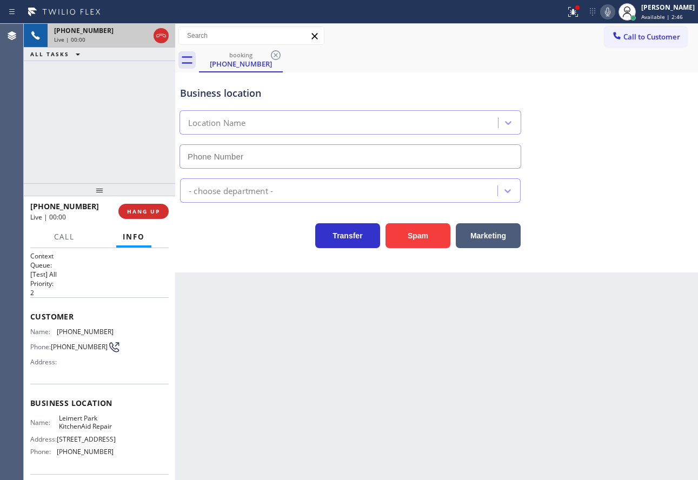
type input "[PHONE_NUMBER]"
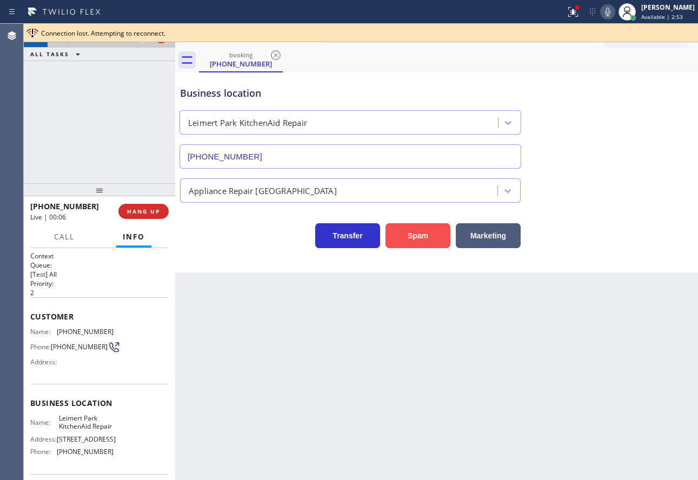
click at [428, 233] on button "Spam" at bounding box center [418, 235] width 65 height 25
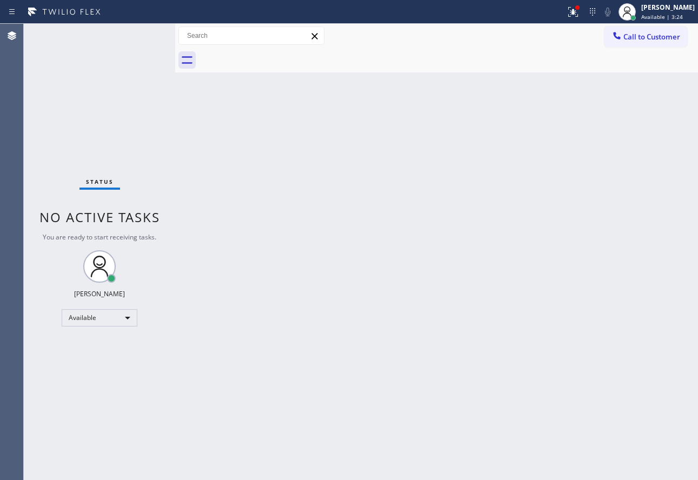
click at [385, 314] on div "Back to Dashboard Change Sender ID Customers Technicians Select a contact Outbo…" at bounding box center [436, 252] width 523 height 456
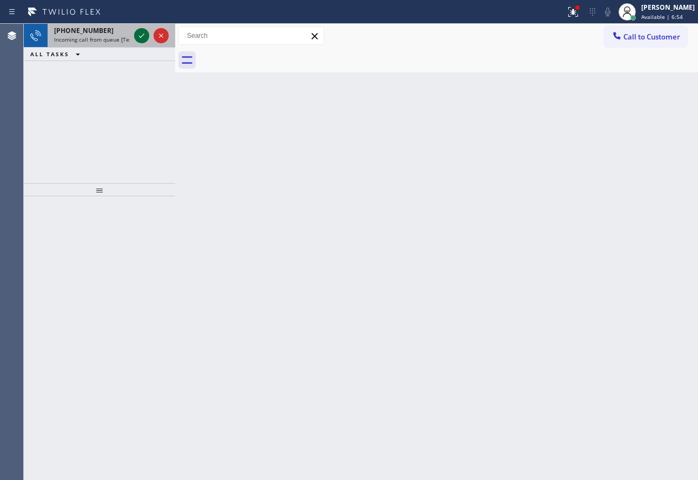
click at [142, 38] on icon at bounding box center [141, 35] width 13 height 13
click at [144, 28] on div at bounding box center [151, 36] width 39 height 24
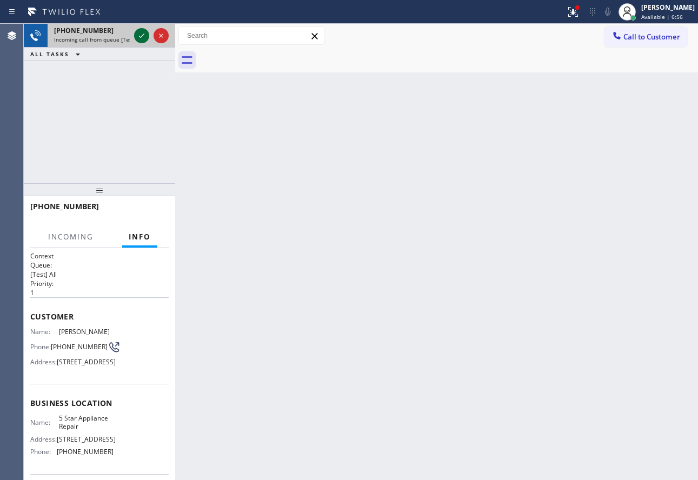
click at [144, 28] on button at bounding box center [141, 35] width 15 height 15
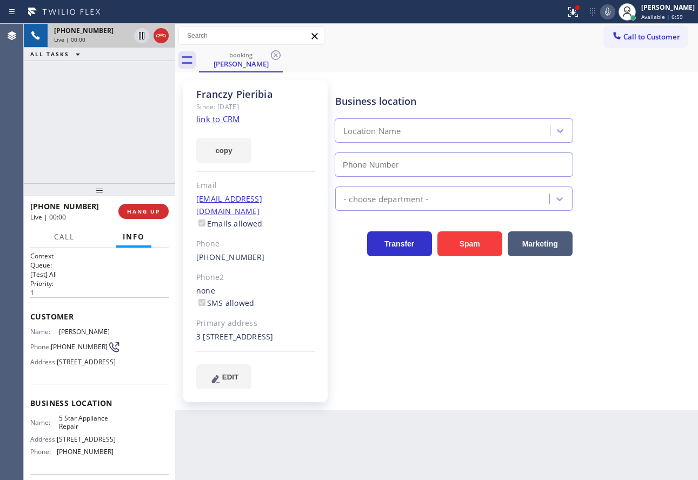
type input "[PHONE_NUMBER]"
click at [220, 118] on link "link to CRM" at bounding box center [218, 119] width 44 height 11
click at [481, 400] on div "Business location 5 Star Appliance Repair [PHONE_NUMBER] 5 Star Appliance Trans…" at bounding box center [514, 245] width 362 height 325
click at [614, 12] on icon at bounding box center [607, 11] width 13 height 13
click at [142, 36] on icon at bounding box center [141, 35] width 13 height 13
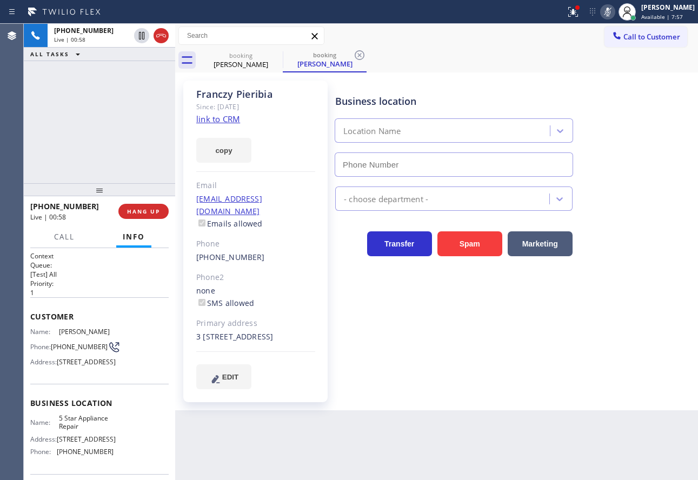
type input "[PHONE_NUMBER]"
click at [612, 13] on rect at bounding box center [608, 11] width 8 height 8
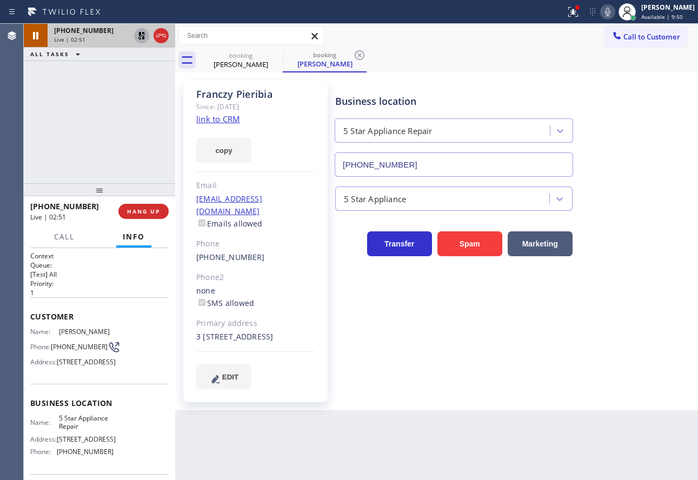
click at [143, 36] on icon at bounding box center [141, 35] width 13 height 13
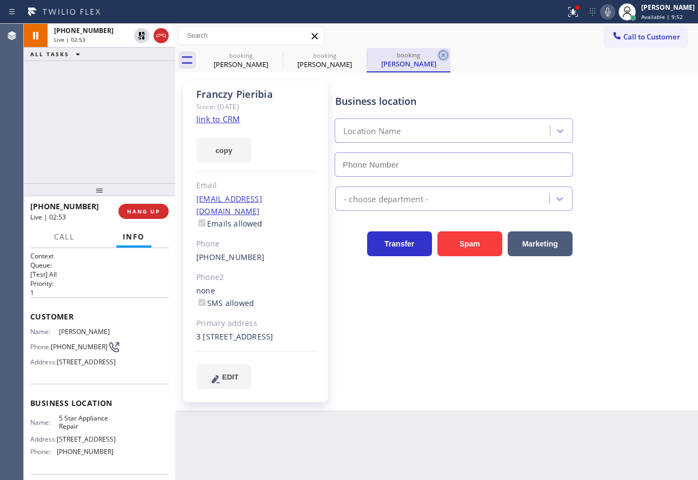
type input "[PHONE_NUMBER]"
click at [444, 56] on icon at bounding box center [444, 55] width 10 height 10
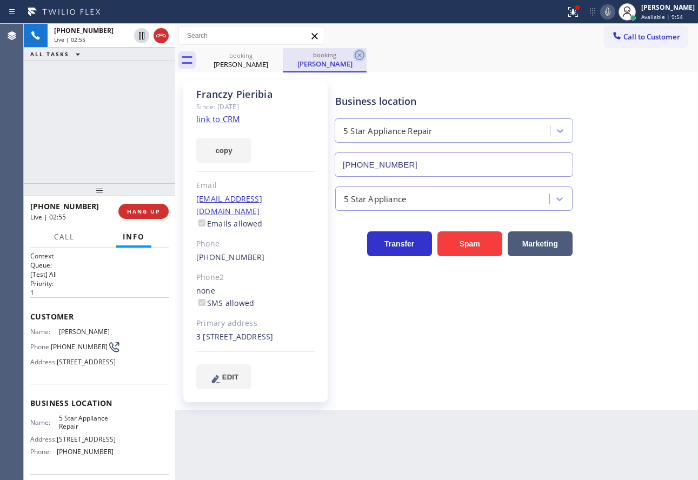
click at [361, 56] on icon at bounding box center [359, 55] width 13 height 13
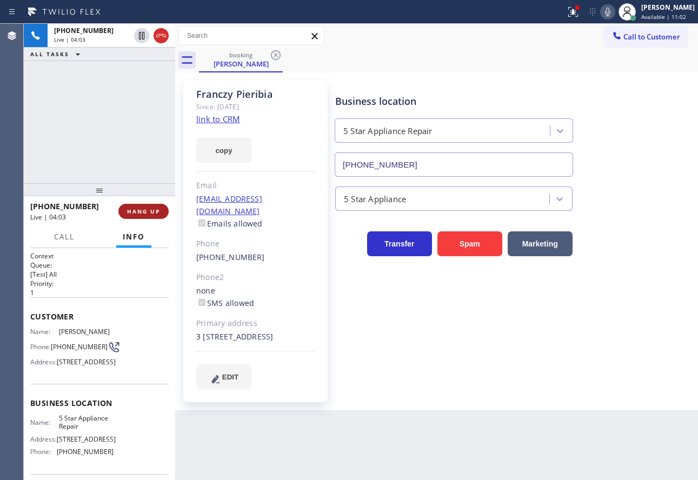
click at [149, 208] on span "HANG UP" at bounding box center [143, 212] width 33 height 8
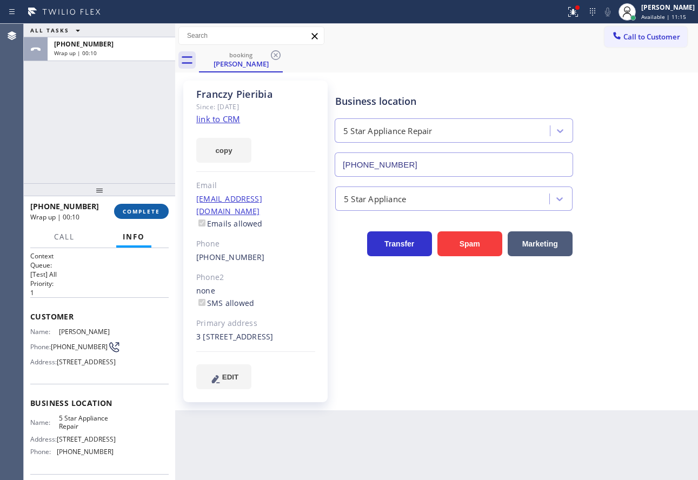
click at [145, 213] on span "COMPLETE" at bounding box center [141, 212] width 37 height 8
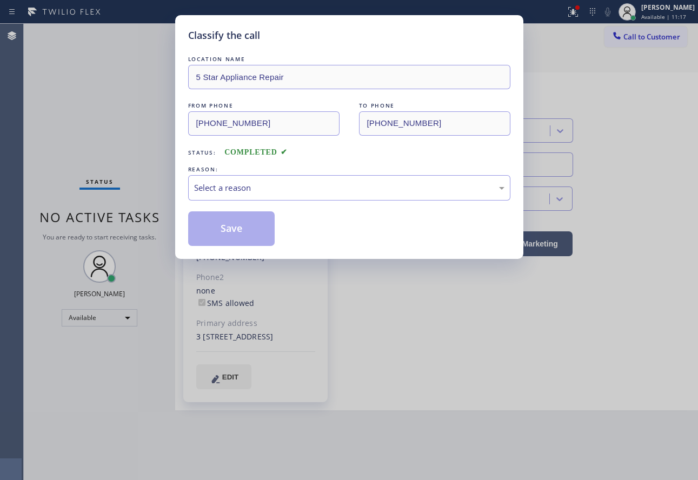
click at [323, 177] on div "Select a reason" at bounding box center [349, 187] width 322 height 25
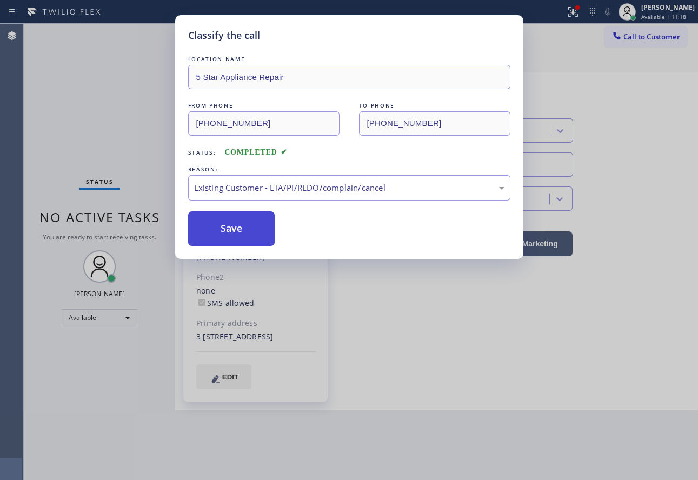
click at [239, 213] on button "Save" at bounding box center [231, 228] width 87 height 35
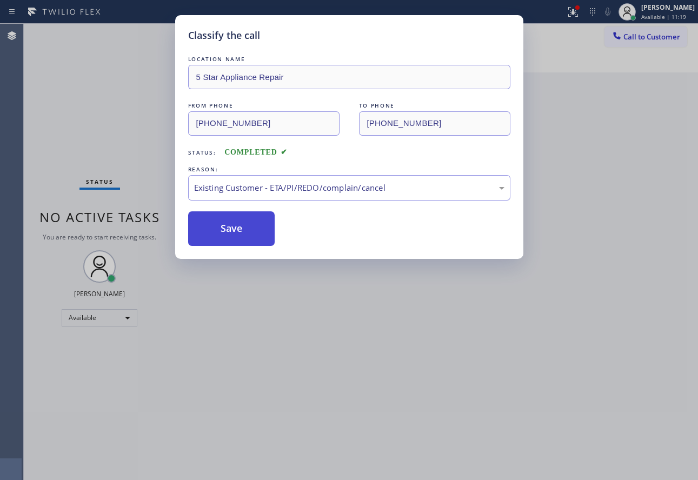
click at [236, 219] on button "Save" at bounding box center [231, 228] width 87 height 35
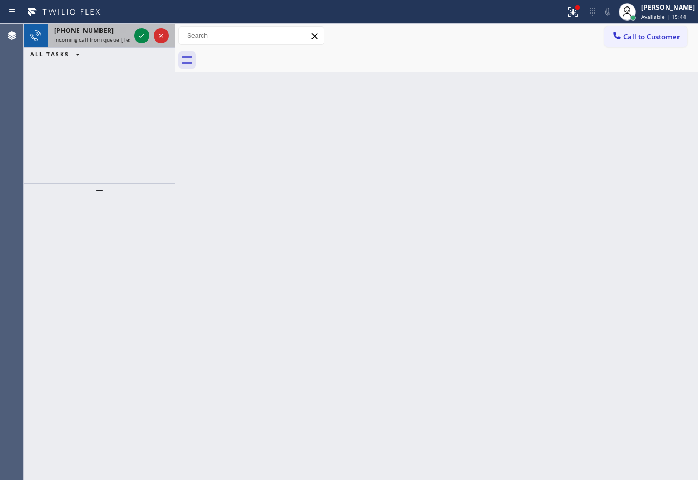
click at [89, 38] on span "Incoming call from queue [Test] All" at bounding box center [99, 40] width 90 height 8
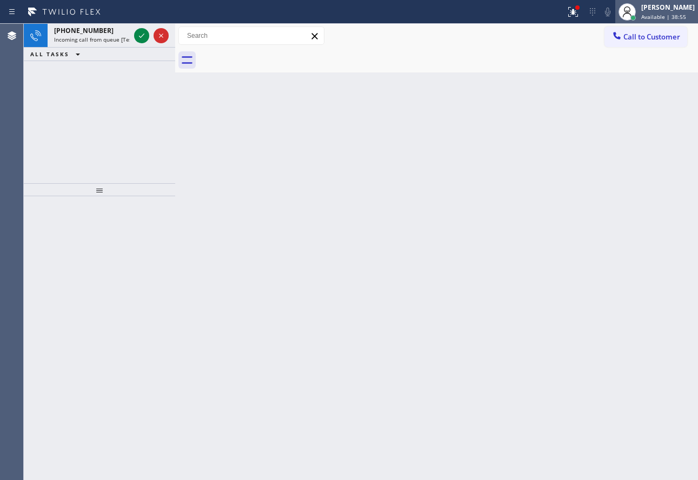
click at [636, 15] on div at bounding box center [633, 17] width 5 height 5
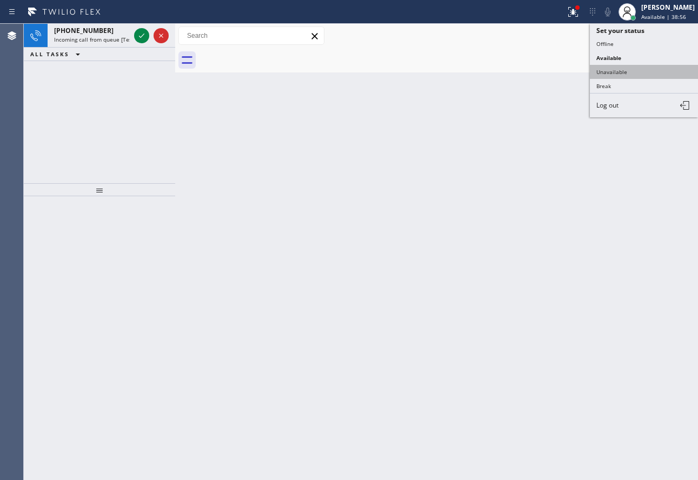
click at [628, 67] on button "Unavailable" at bounding box center [644, 72] width 108 height 14
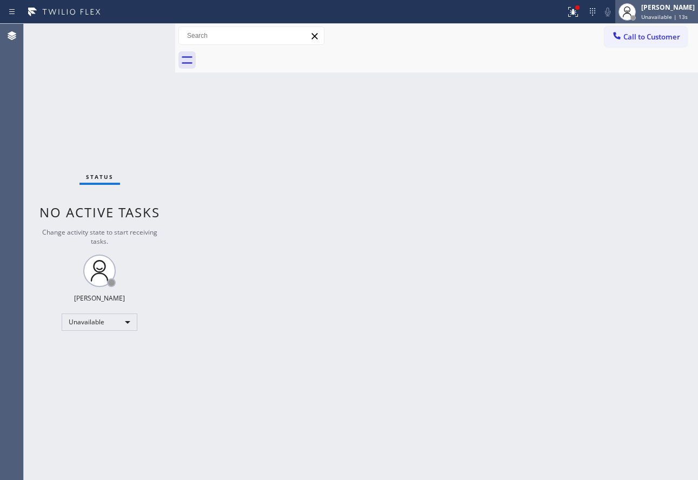
click at [657, 8] on div "[PERSON_NAME]" at bounding box center [668, 7] width 54 height 9
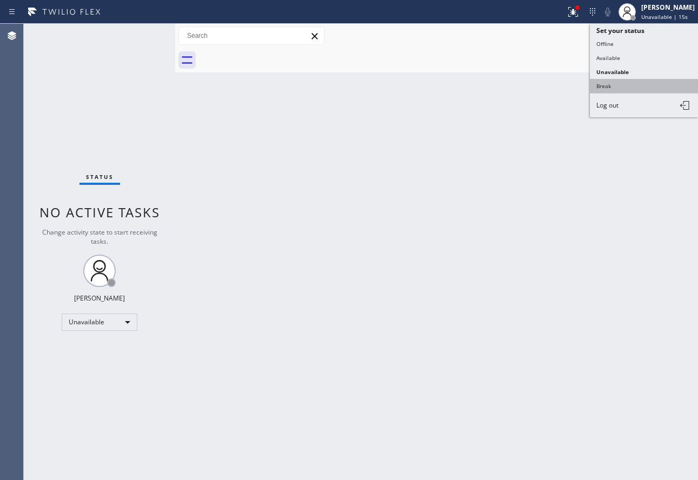
click at [618, 84] on button "Break" at bounding box center [644, 86] width 108 height 14
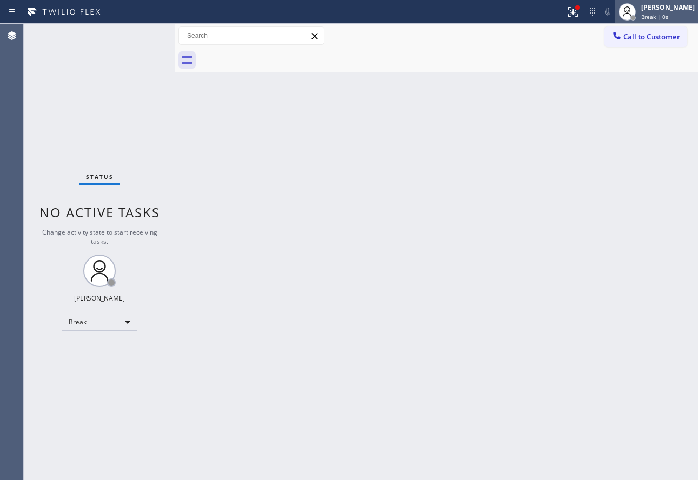
click at [670, 11] on div "[PERSON_NAME]" at bounding box center [668, 7] width 54 height 9
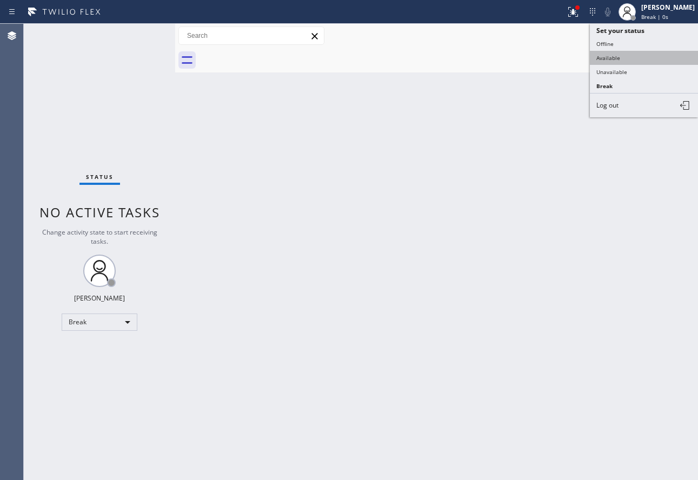
click at [636, 57] on button "Available" at bounding box center [644, 58] width 108 height 14
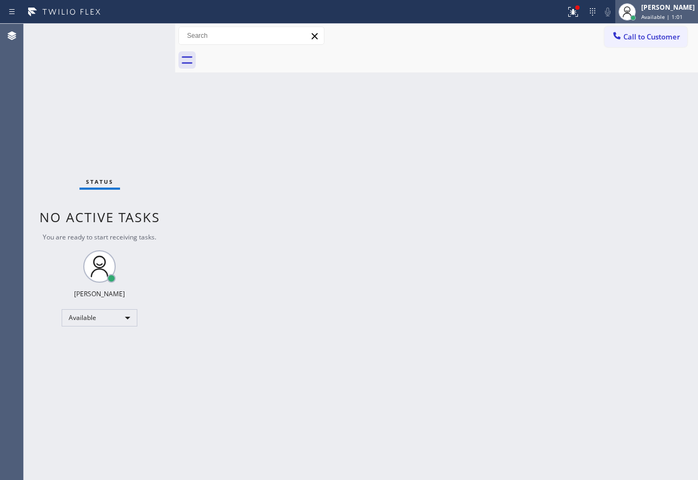
click at [658, 15] on span "Available | 1:01" at bounding box center [662, 17] width 42 height 8
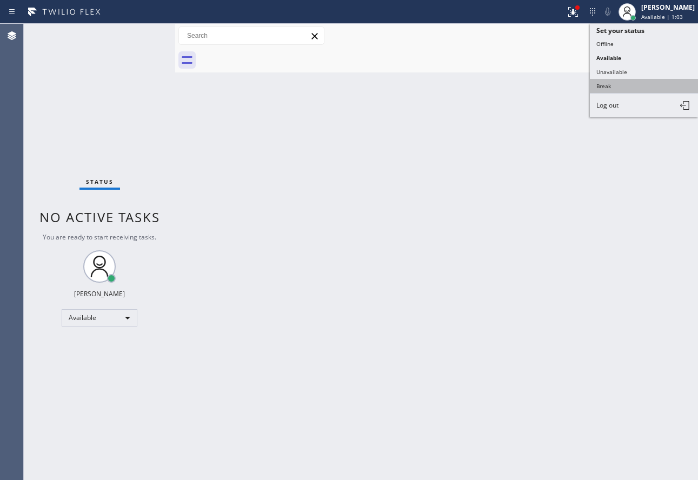
click at [614, 83] on button "Break" at bounding box center [644, 86] width 108 height 14
